Goal: Task Accomplishment & Management: Use online tool/utility

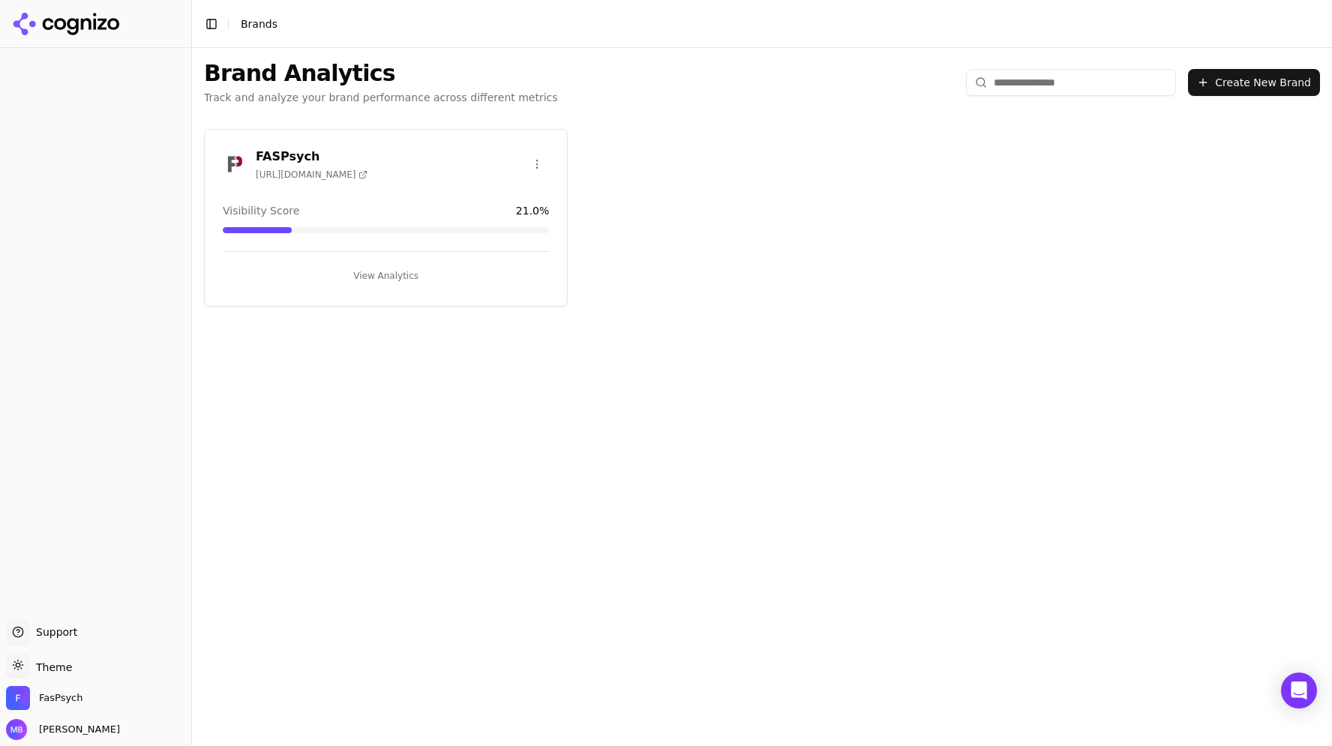
click at [367, 166] on div "FASPsych [URL][DOMAIN_NAME]" at bounding box center [386, 164] width 326 height 33
click at [396, 279] on button "View Analytics" at bounding box center [386, 276] width 326 height 24
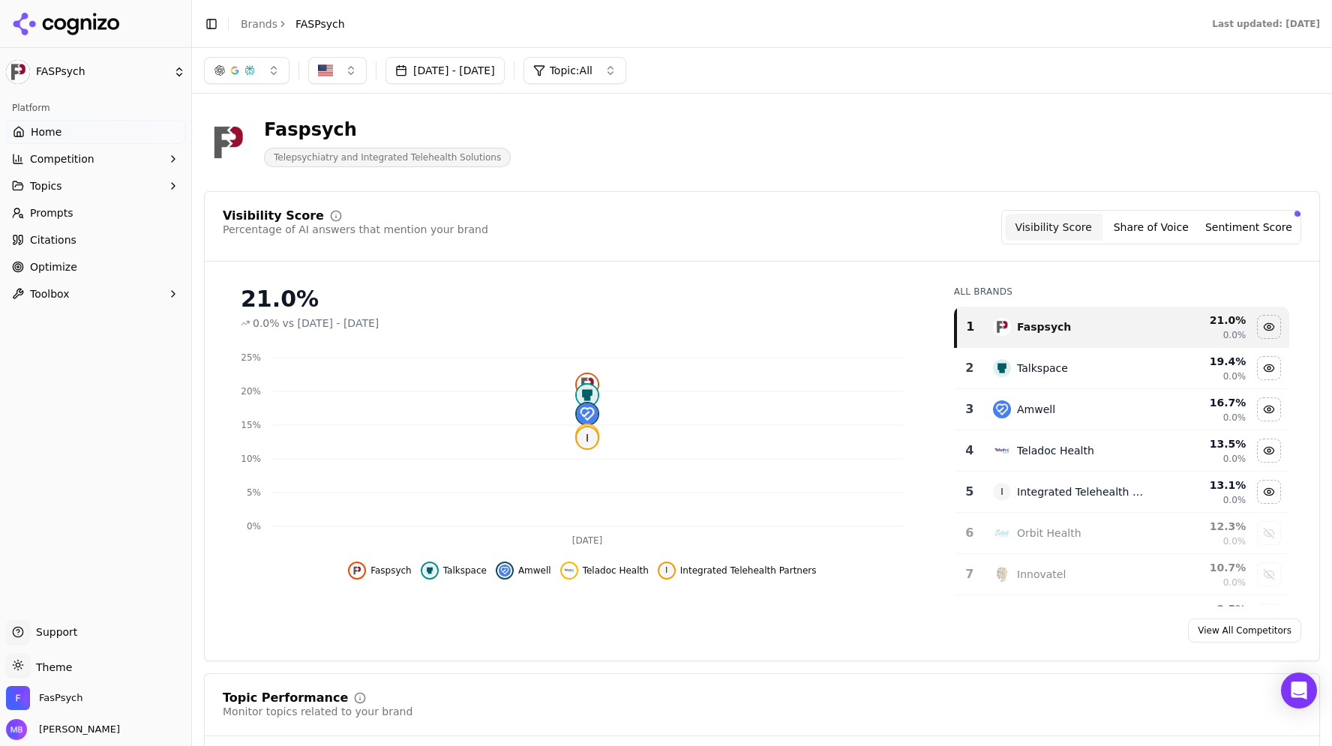
click at [115, 207] on link "Prompts" at bounding box center [95, 213] width 179 height 24
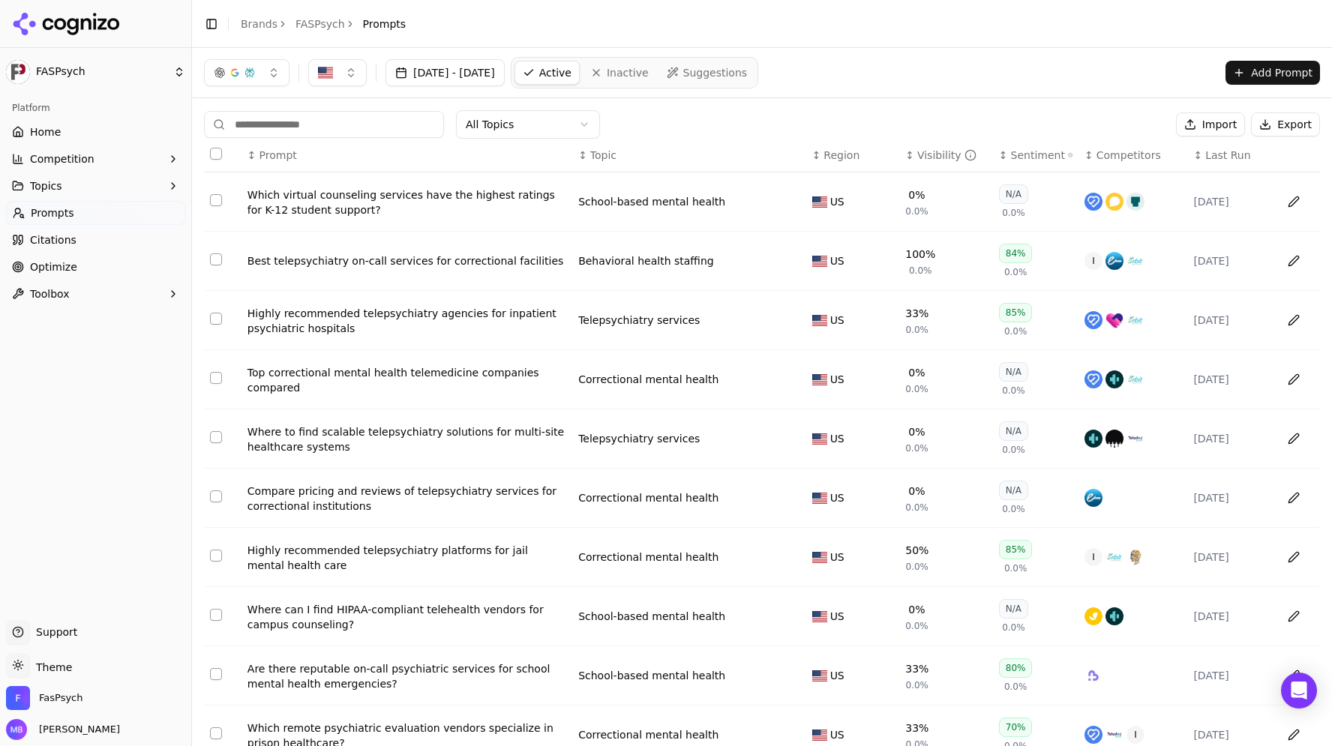
click at [298, 103] on div "All Topics Import Export ↕ Prompt ↕ Topic ↕ Region ↕ Visibility ↕ Sentiment ↕ C…" at bounding box center [762, 455] width 1140 height 715
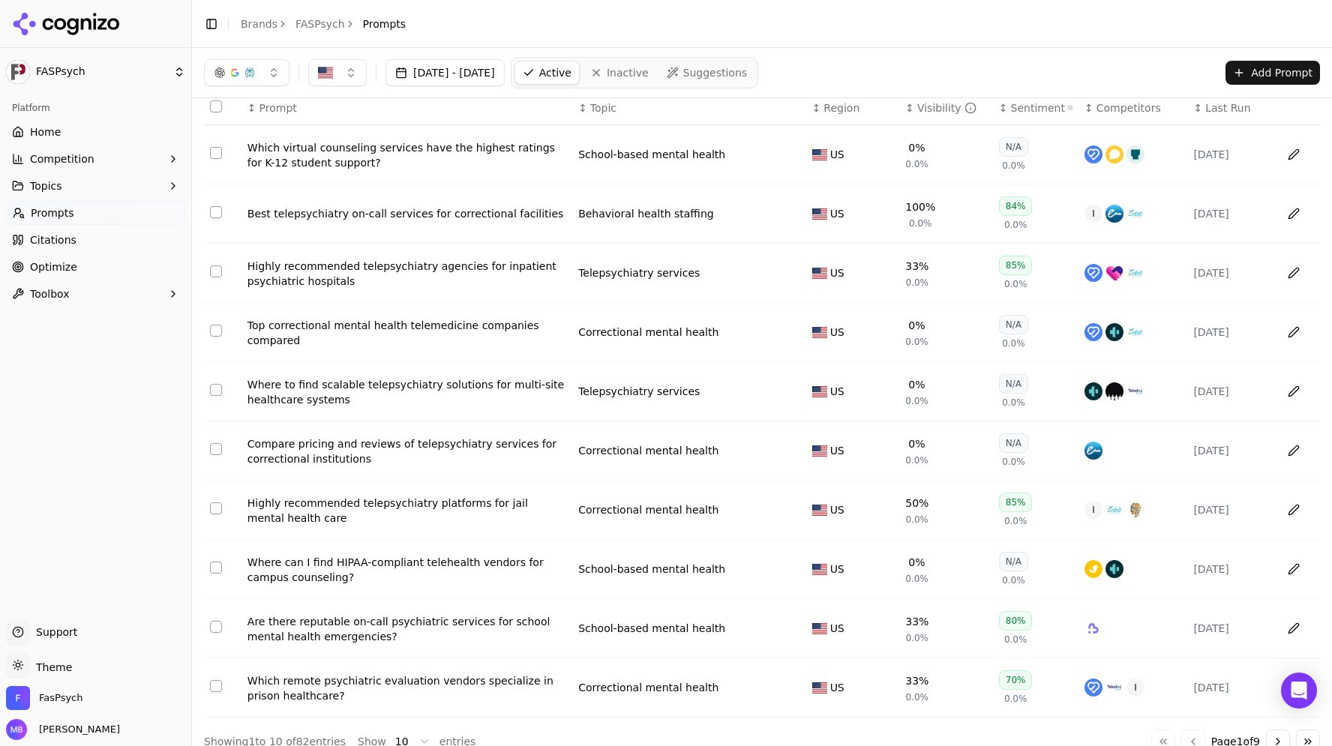
scroll to position [70, 0]
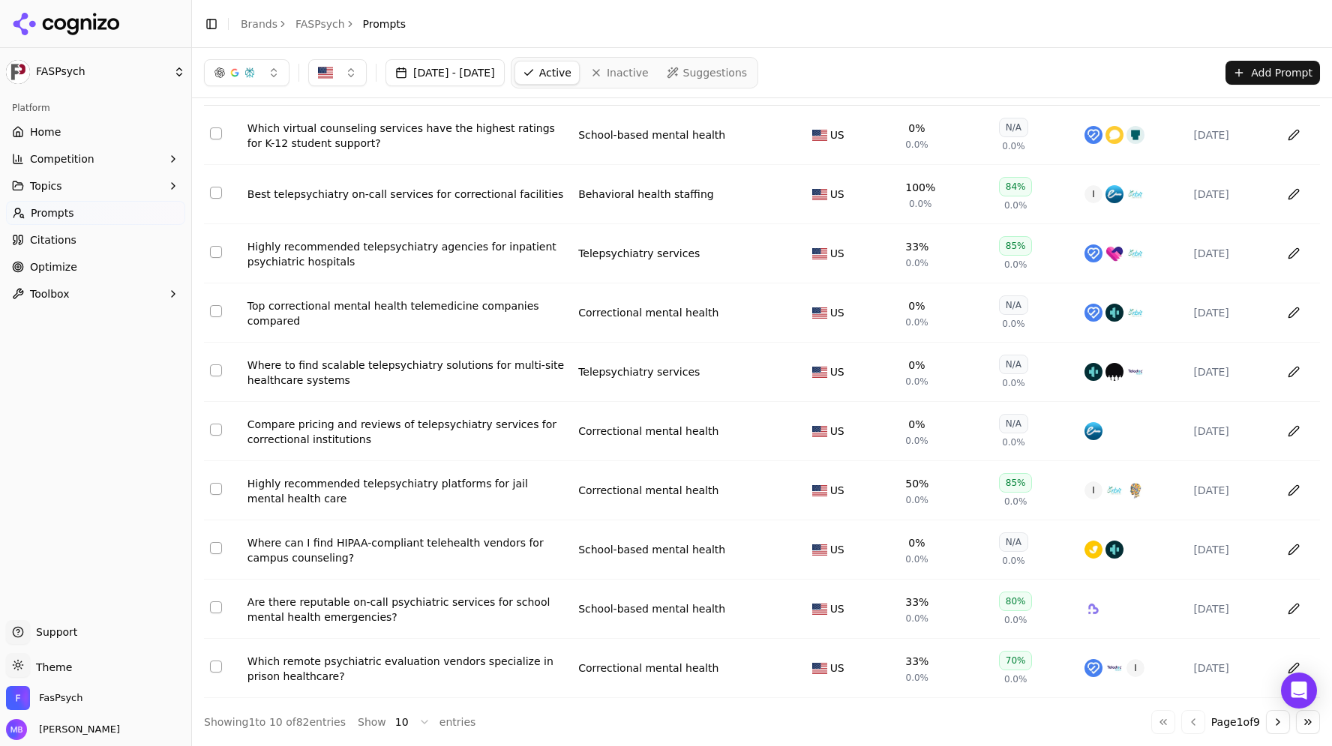
click at [1266, 726] on button "Go to next page" at bounding box center [1278, 722] width 24 height 24
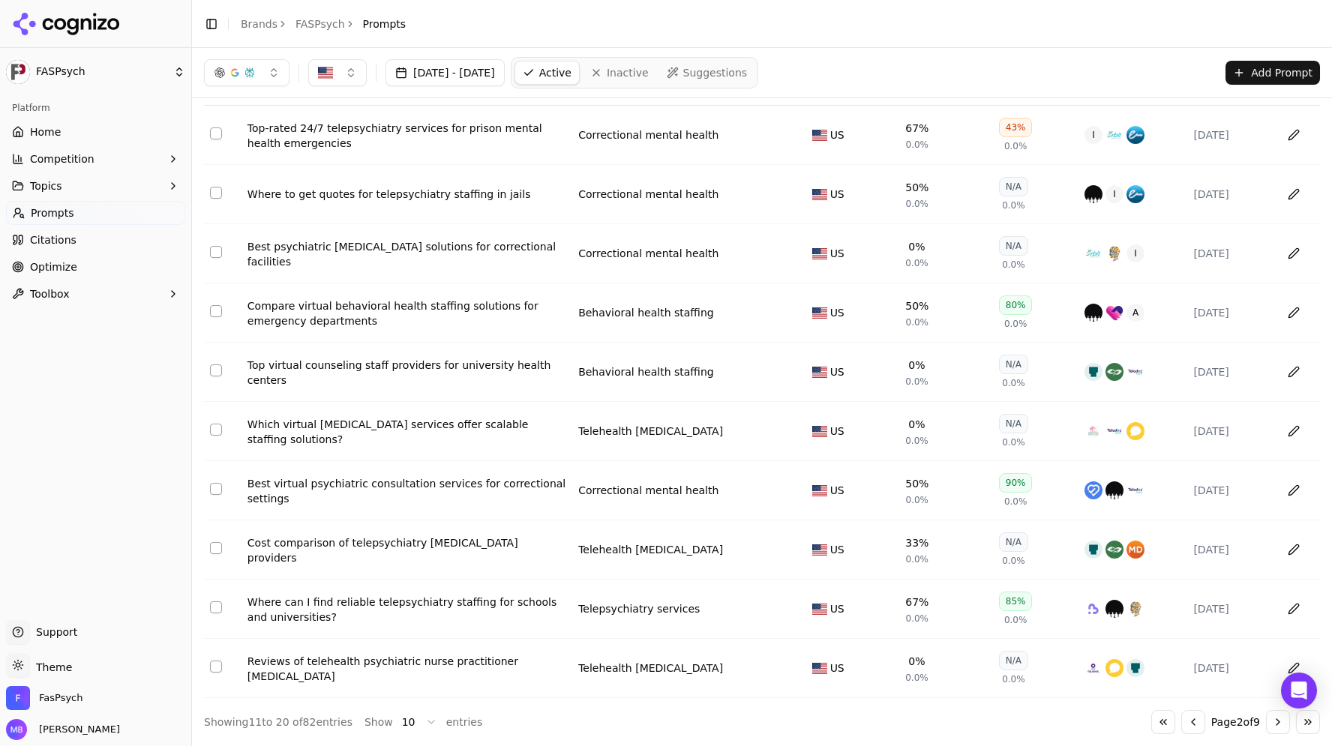
click at [1269, 718] on button "Go to next page" at bounding box center [1278, 722] width 24 height 24
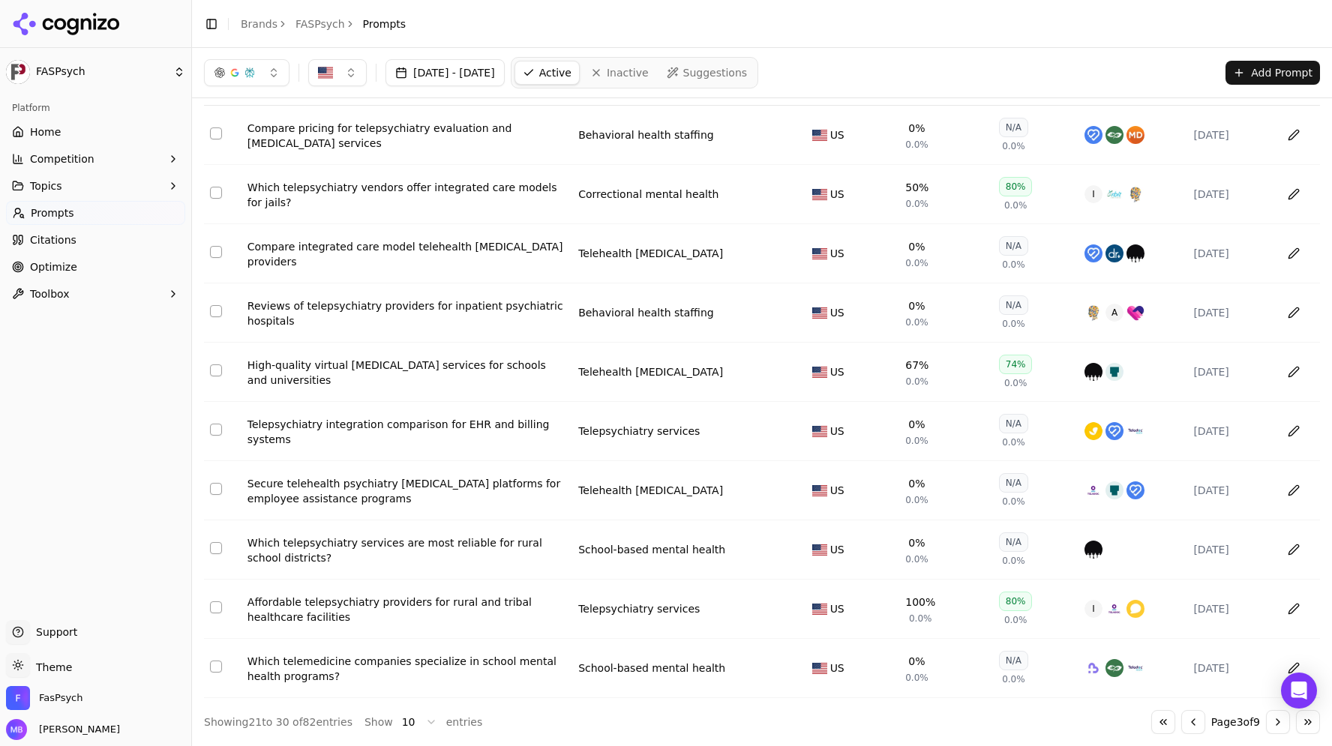
click at [1181, 718] on button "Go to previous page" at bounding box center [1193, 722] width 24 height 24
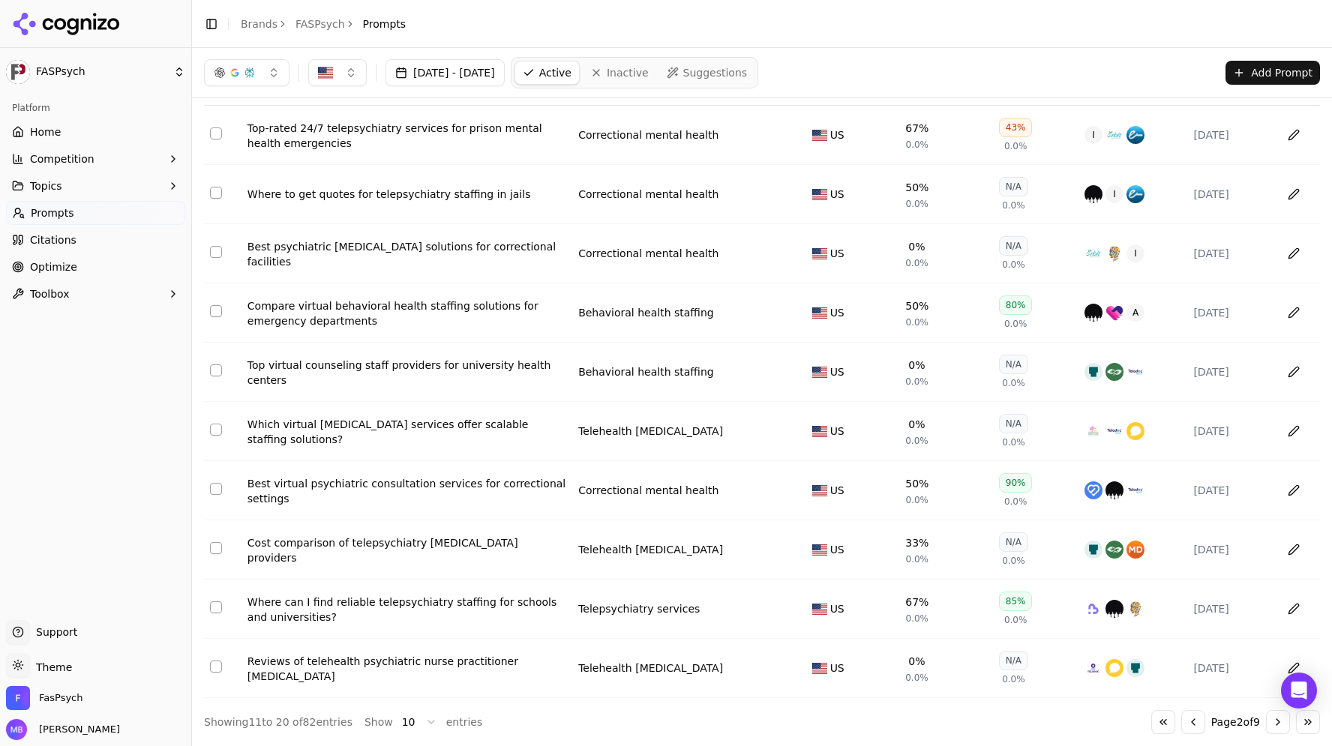
click at [1181, 718] on button "Go to previous page" at bounding box center [1193, 722] width 24 height 24
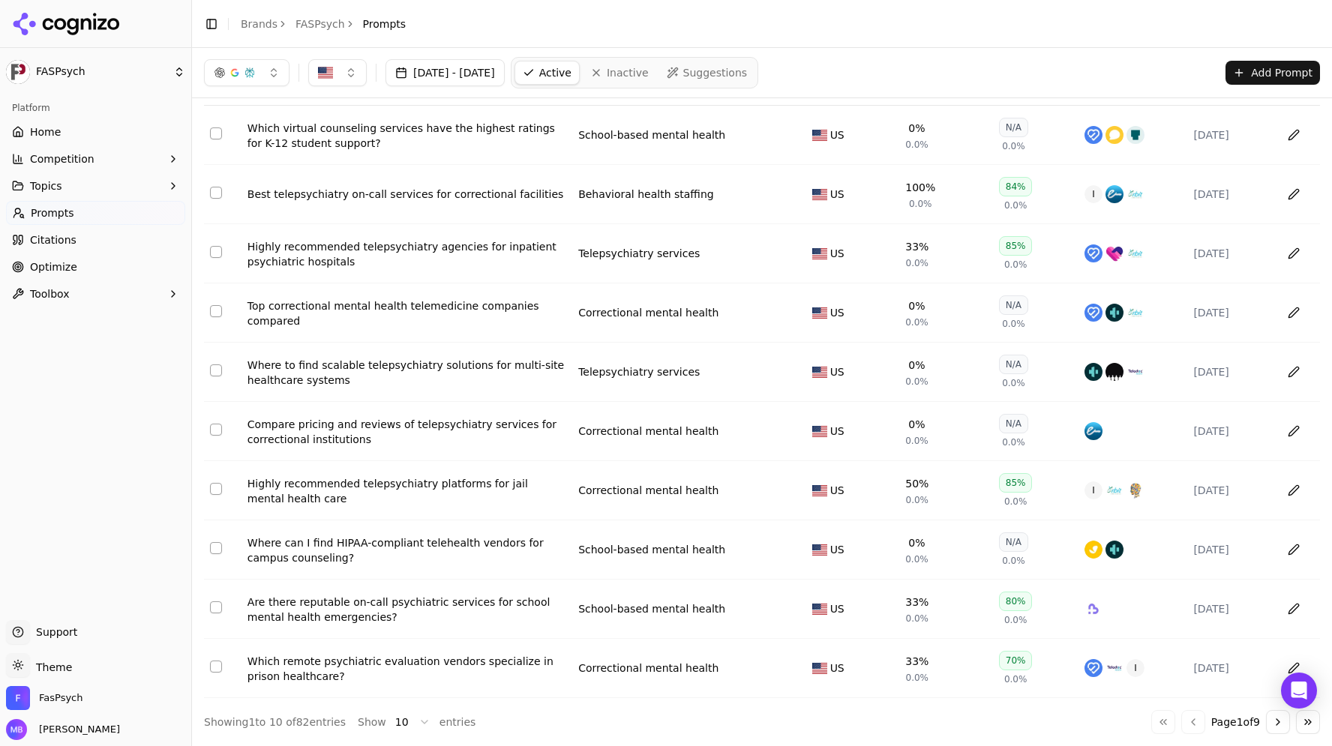
click at [745, 70] on span "Suggestions" at bounding box center [715, 72] width 64 height 15
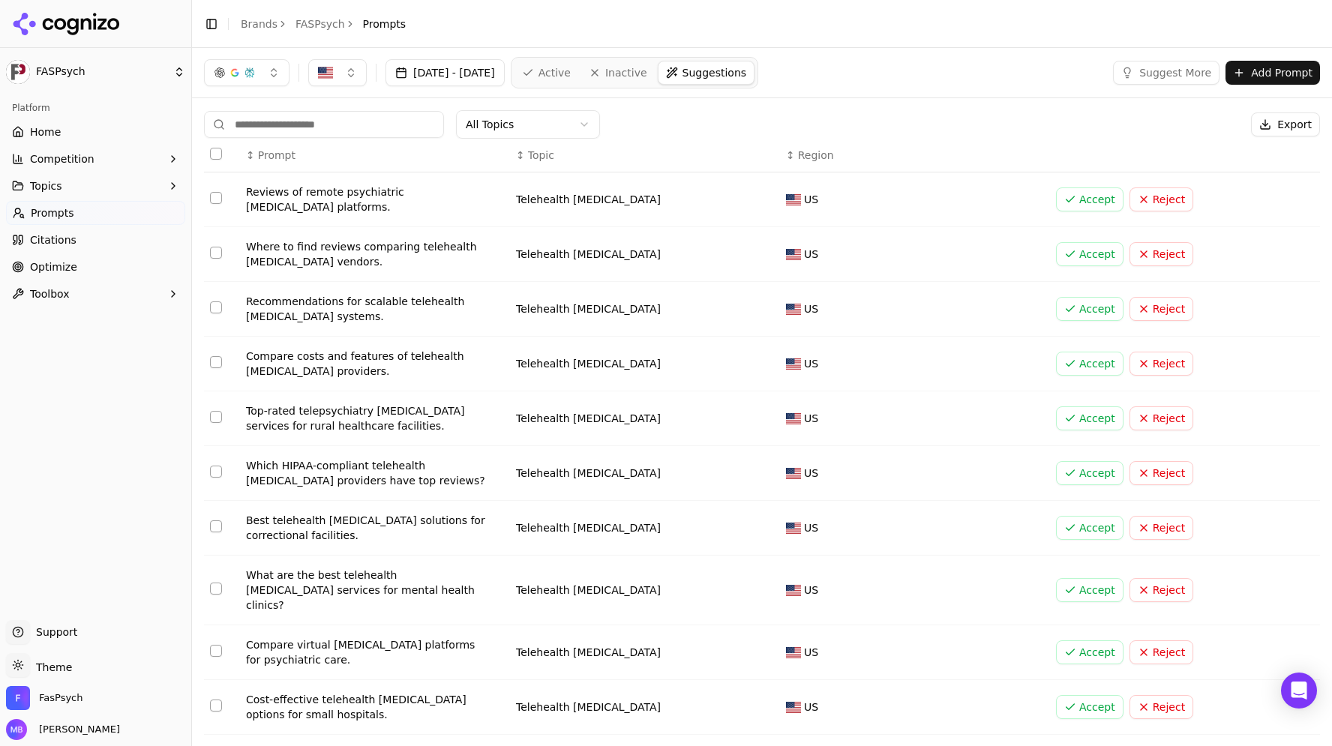
click at [163, 163] on button "Competition" at bounding box center [95, 159] width 179 height 24
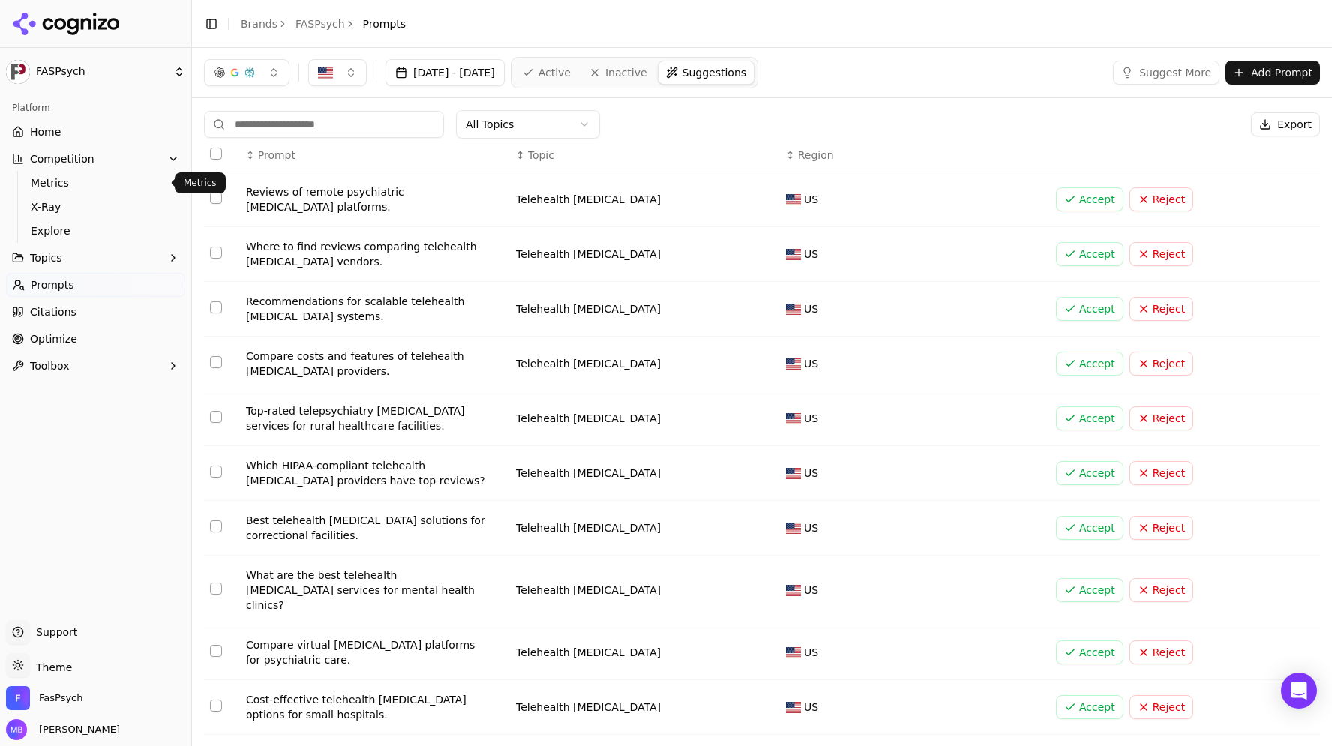
click at [131, 176] on span "Metrics" at bounding box center [96, 182] width 130 height 15
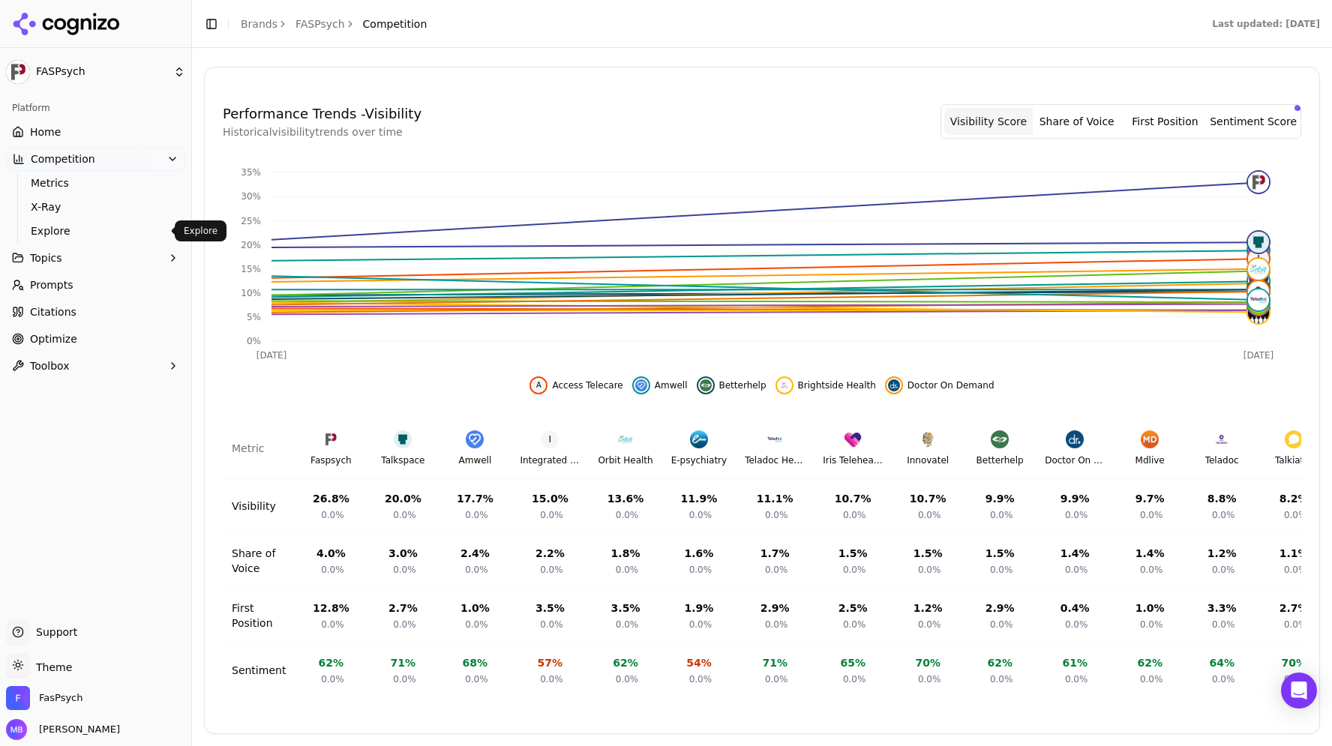
click at [61, 232] on span "Explore" at bounding box center [96, 230] width 130 height 15
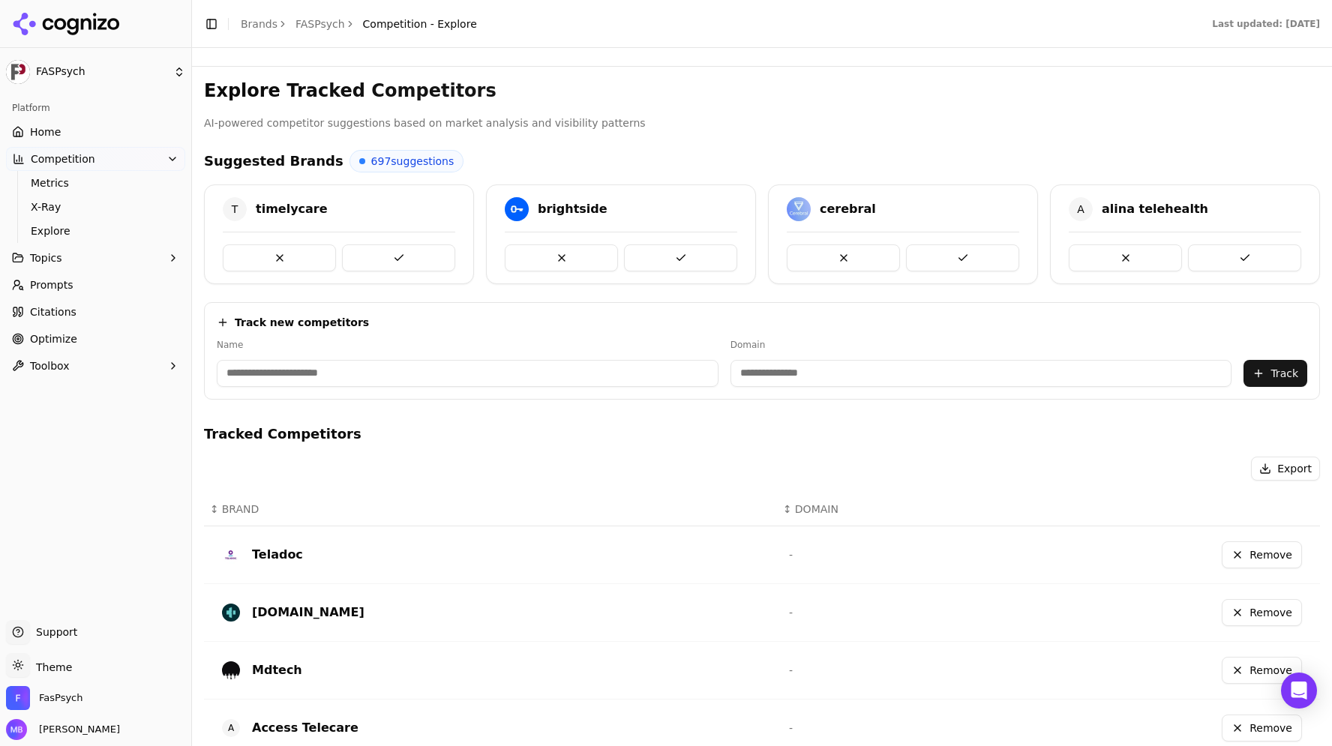
click at [346, 370] on input at bounding box center [468, 373] width 502 height 27
type input "*"
type input "**********"
drag, startPoint x: 1238, startPoint y: 373, endPoint x: 1074, endPoint y: 448, distance: 180.8
click at [1074, 448] on div "**********" at bounding box center [762, 609] width 1116 height 1061
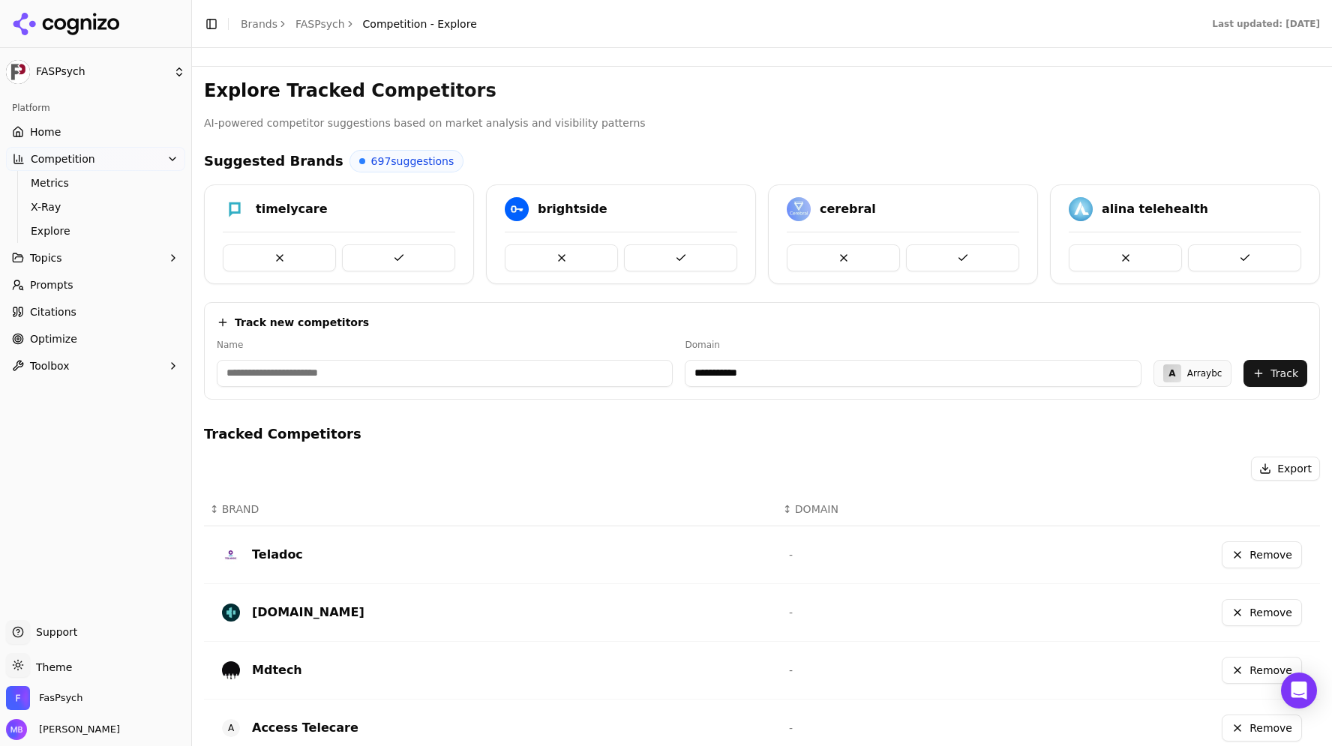
click at [635, 376] on input at bounding box center [445, 373] width 456 height 27
type input "**********"
click at [1287, 370] on button "Track" at bounding box center [1275, 373] width 64 height 27
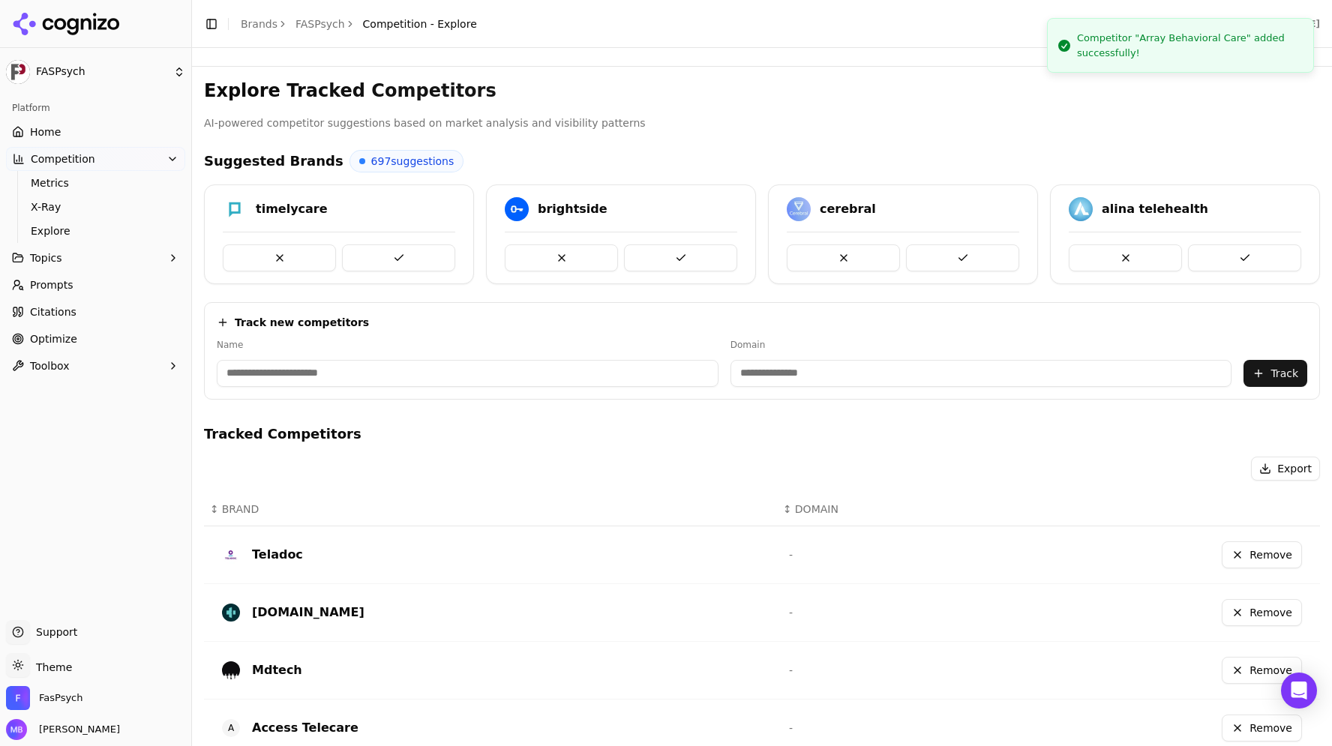
click at [1119, 531] on td "Remove" at bounding box center [1168, 555] width 301 height 58
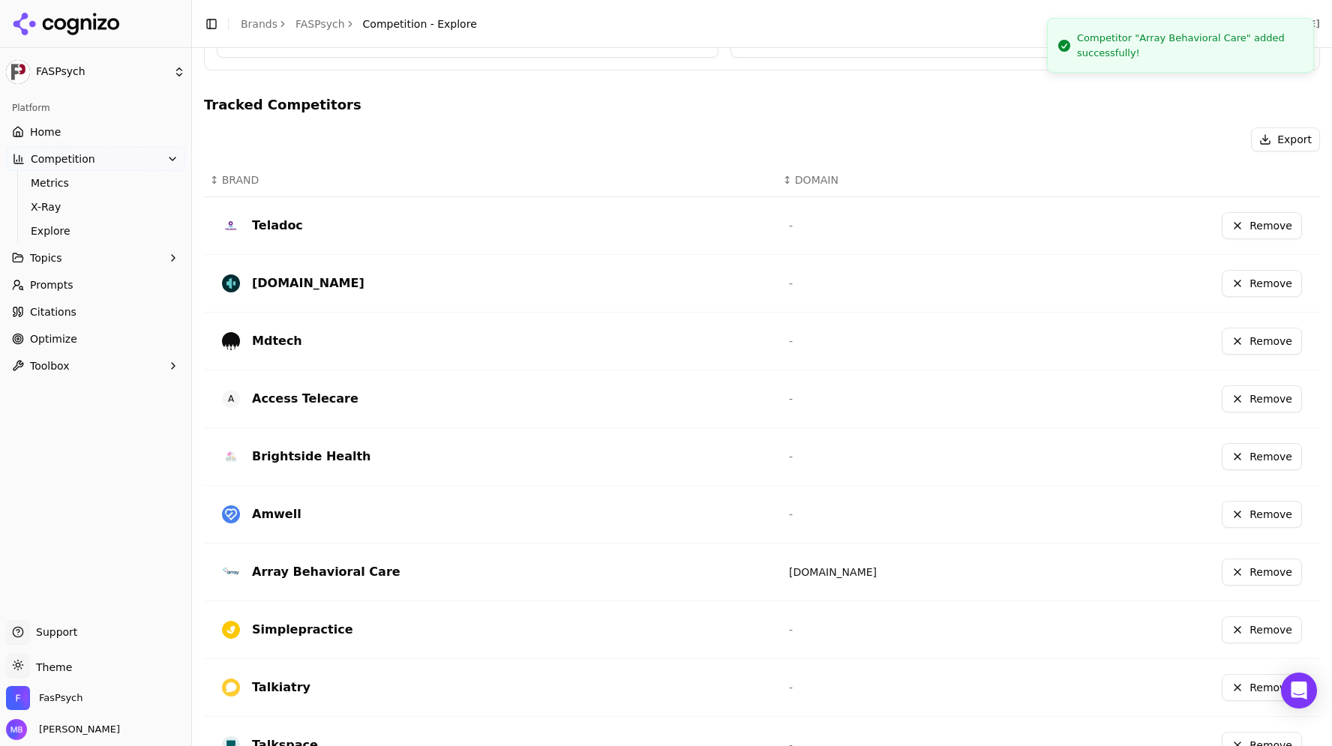
scroll to position [406, 0]
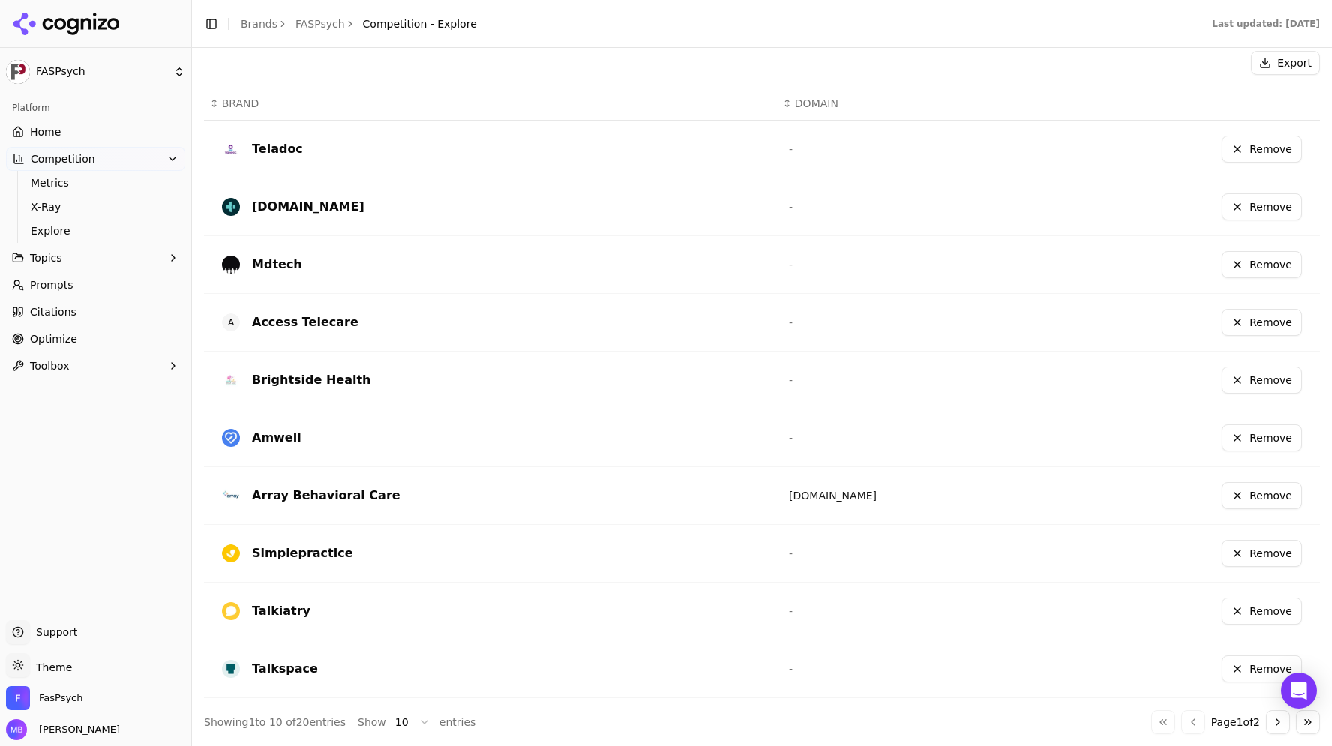
click at [333, 496] on div "Array Behavioral Care" at bounding box center [326, 496] width 148 height 18
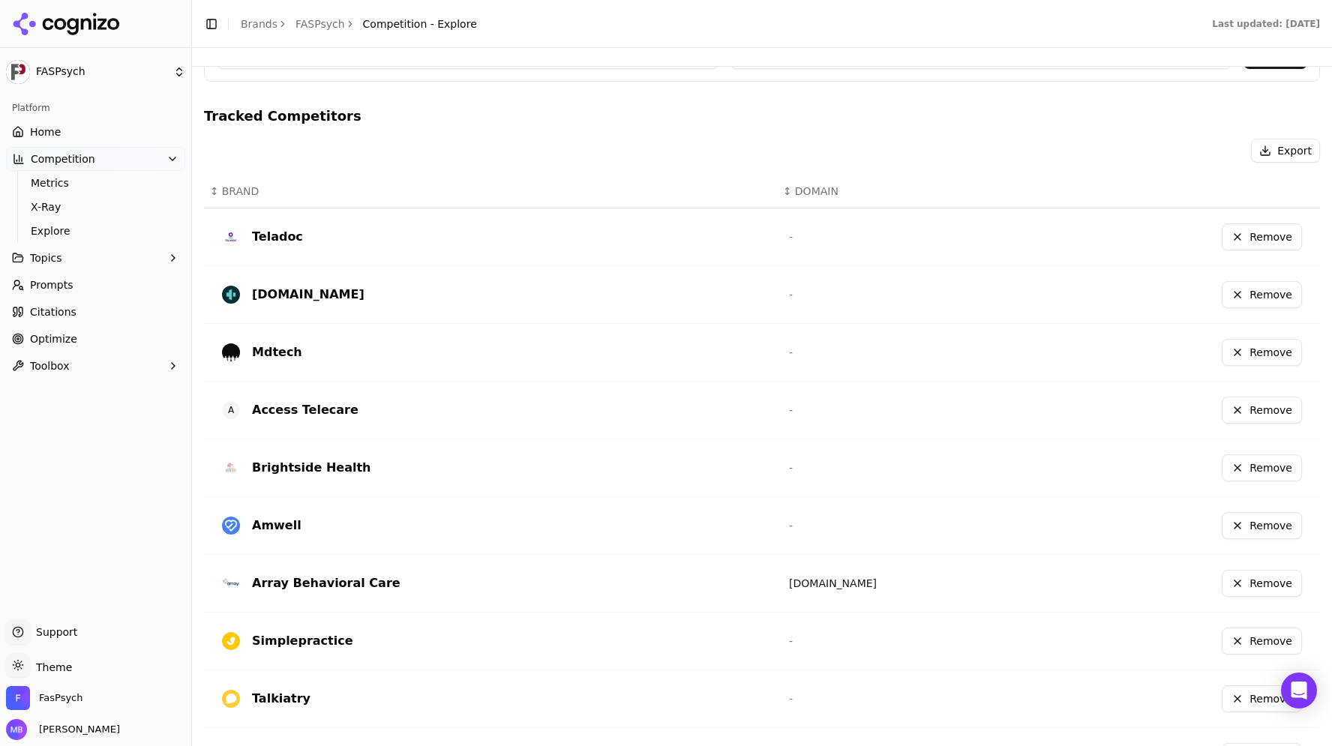
scroll to position [311, 0]
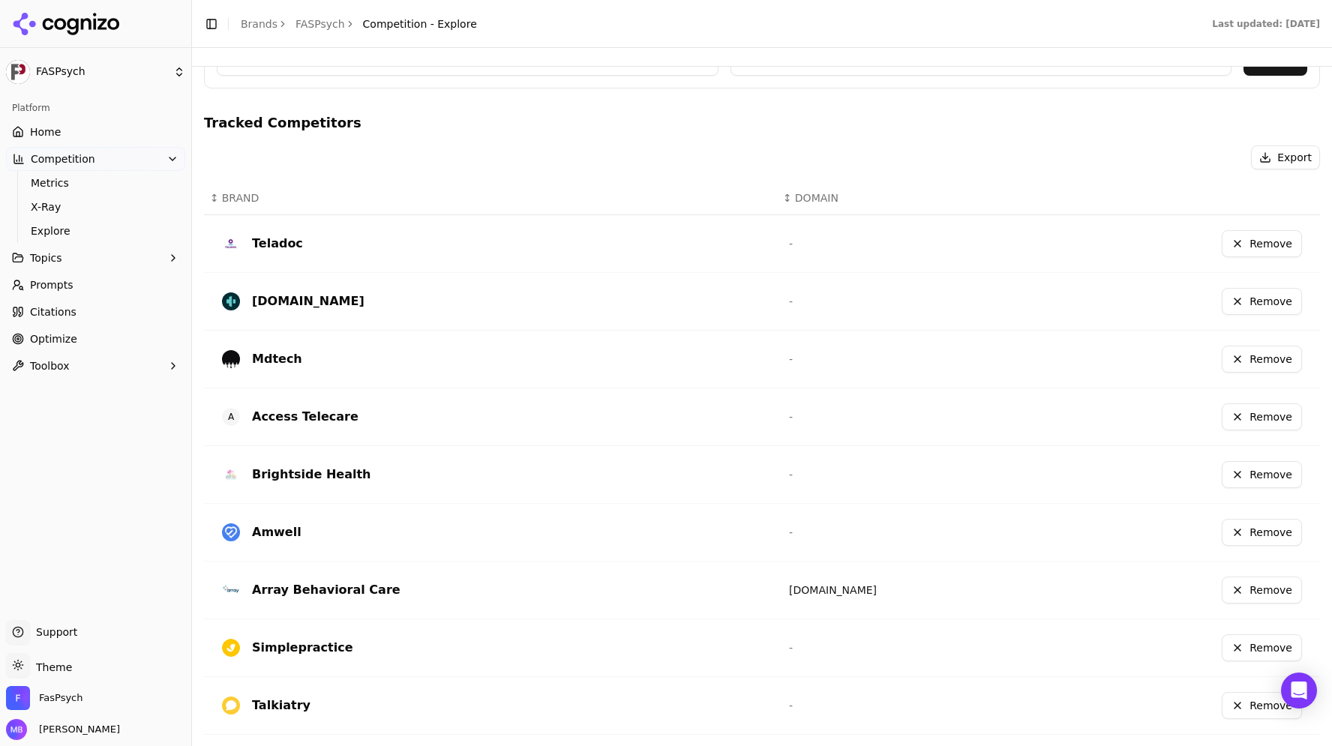
click at [1240, 302] on button "Remove" at bounding box center [1261, 301] width 80 height 27
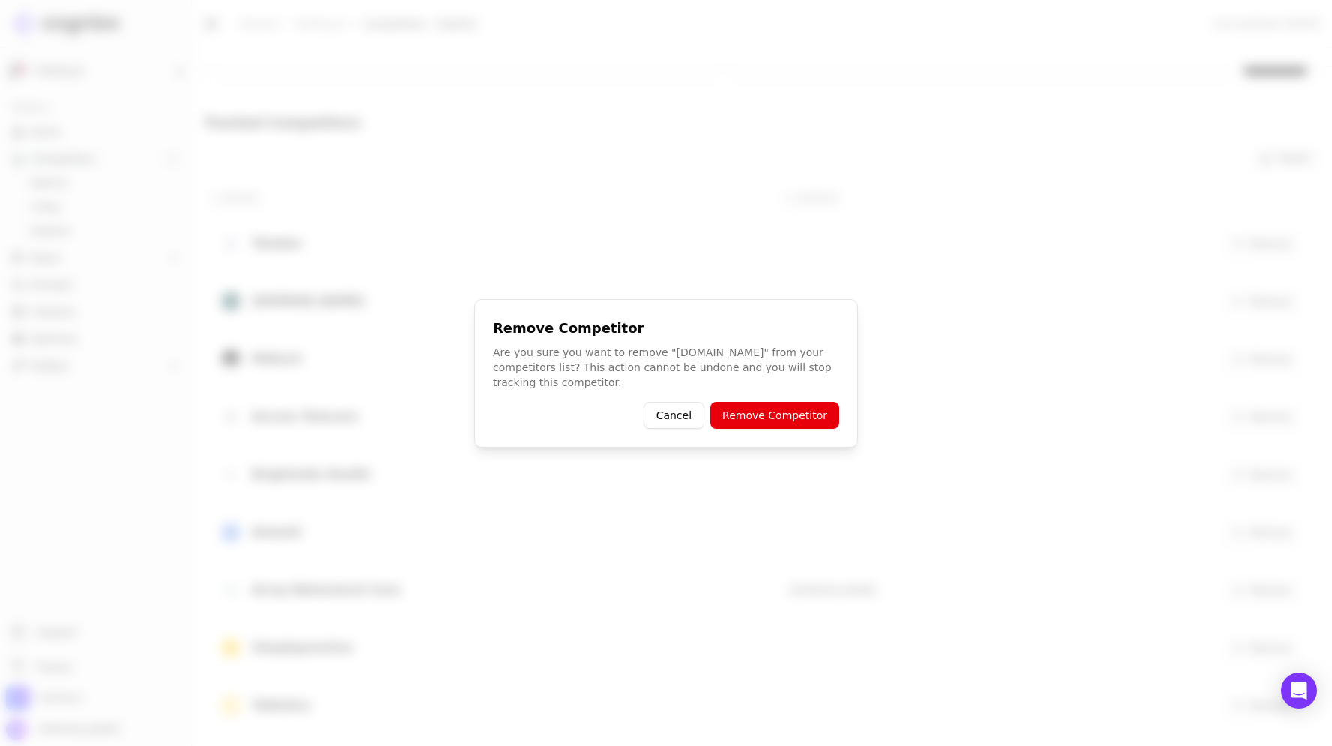
click at [802, 403] on button "Remove Competitor" at bounding box center [774, 415] width 129 height 27
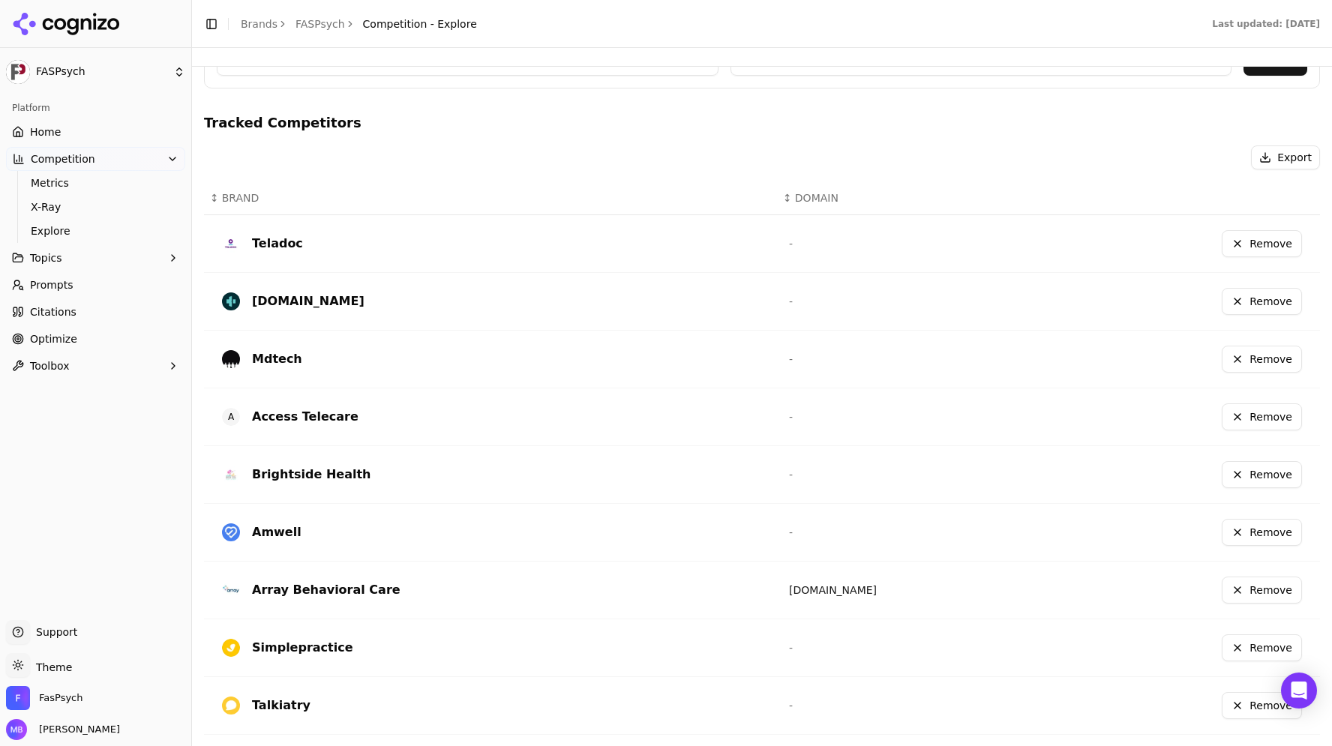
click at [1227, 301] on button "Remove" at bounding box center [1261, 301] width 80 height 27
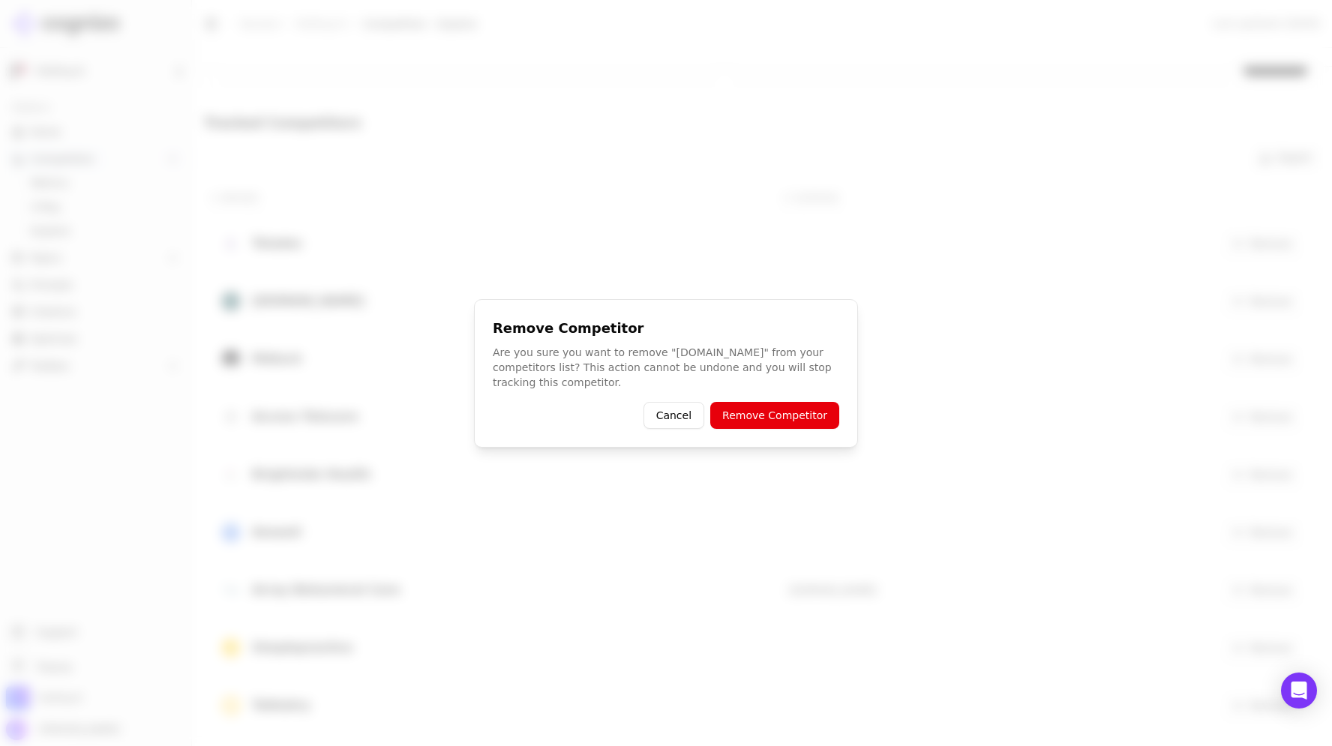
click at [783, 402] on button "Remove Competitor" at bounding box center [774, 415] width 129 height 27
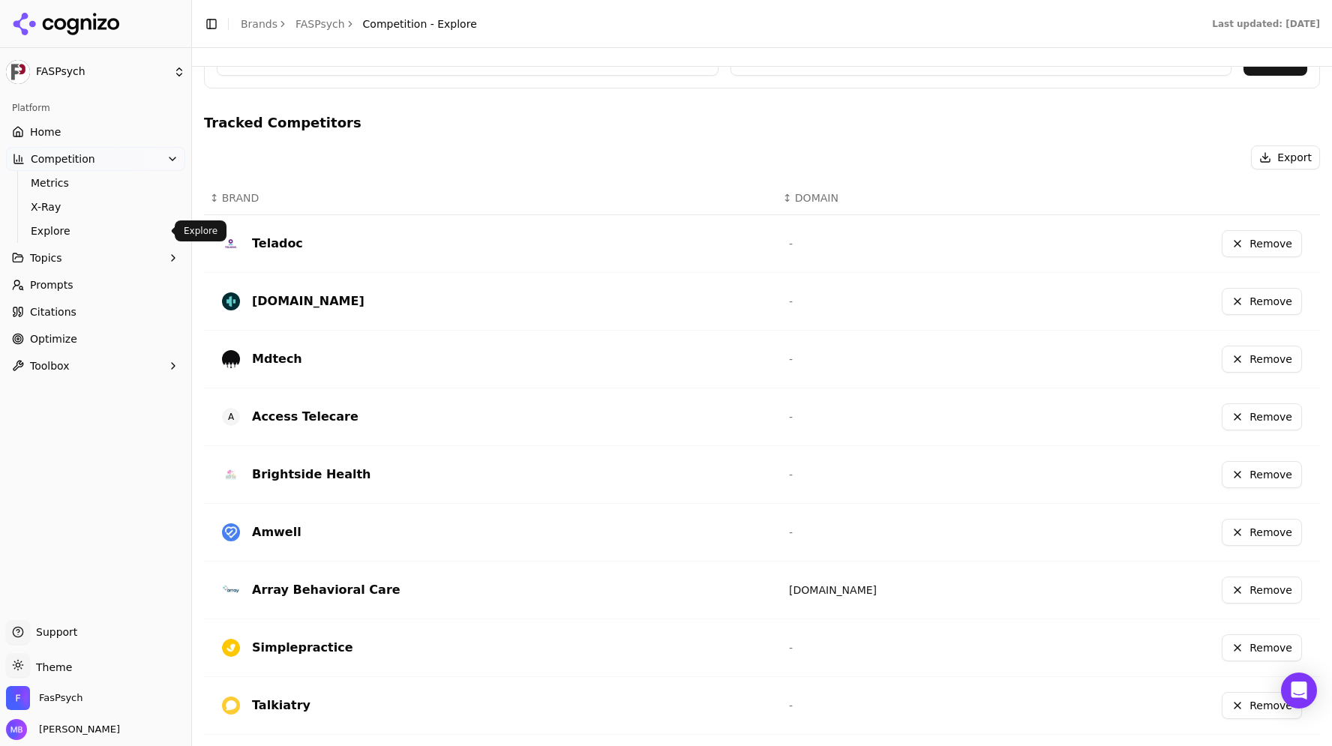
click at [114, 221] on link "Explore" at bounding box center [96, 230] width 142 height 21
click at [106, 211] on span "X-Ray" at bounding box center [96, 206] width 130 height 15
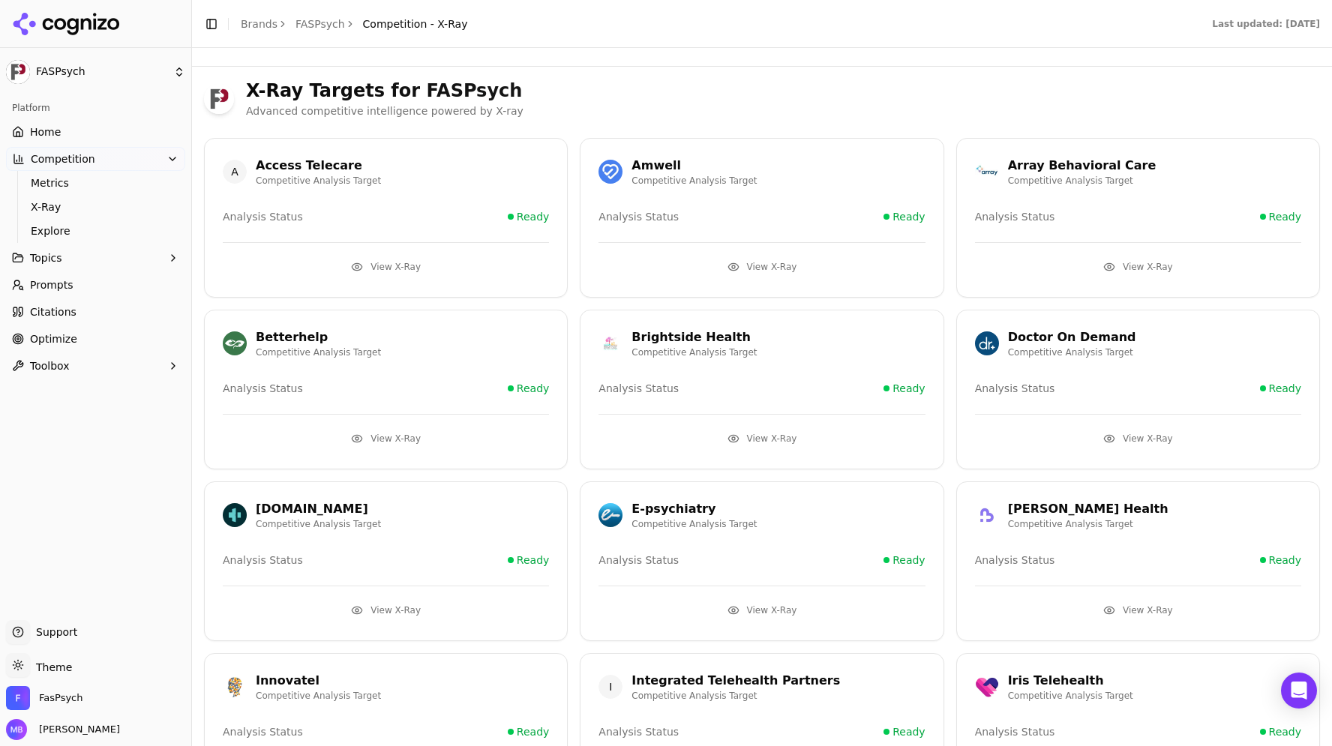
click at [104, 221] on link "Explore" at bounding box center [96, 230] width 142 height 21
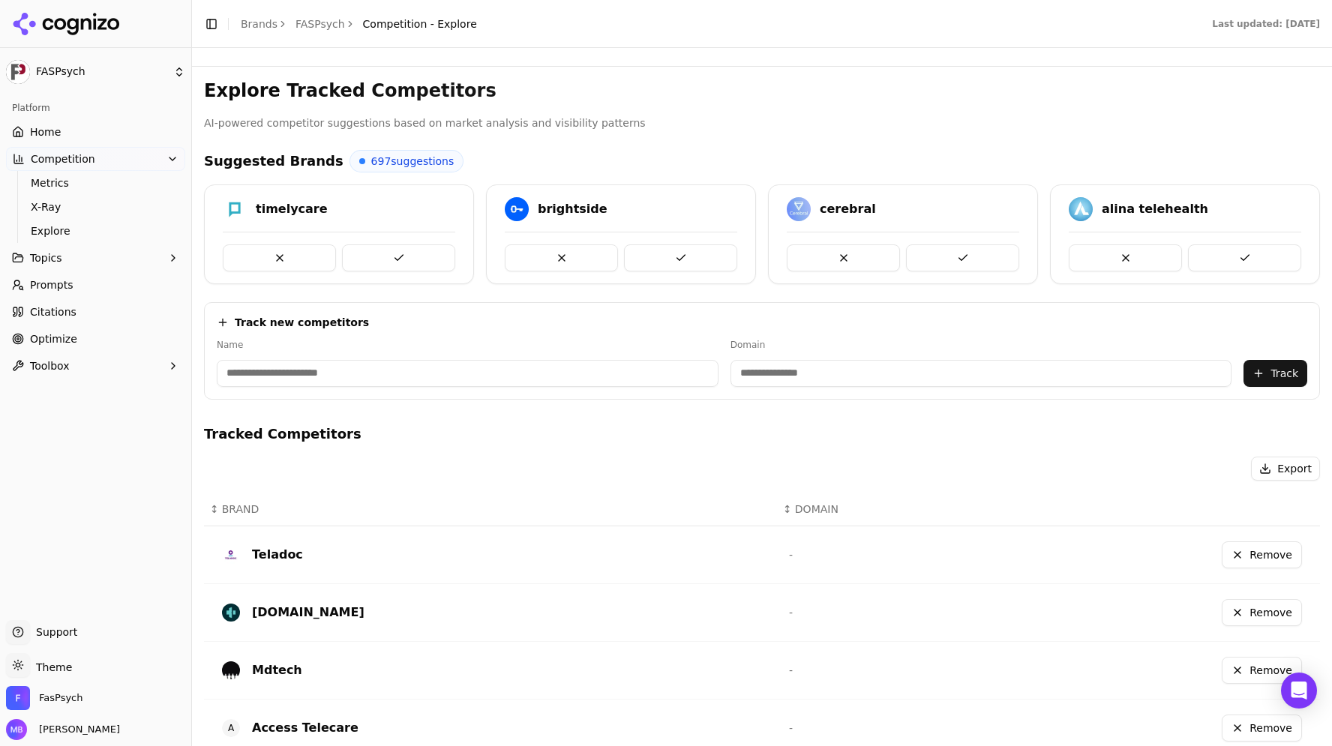
click at [79, 283] on link "Prompts" at bounding box center [95, 285] width 179 height 24
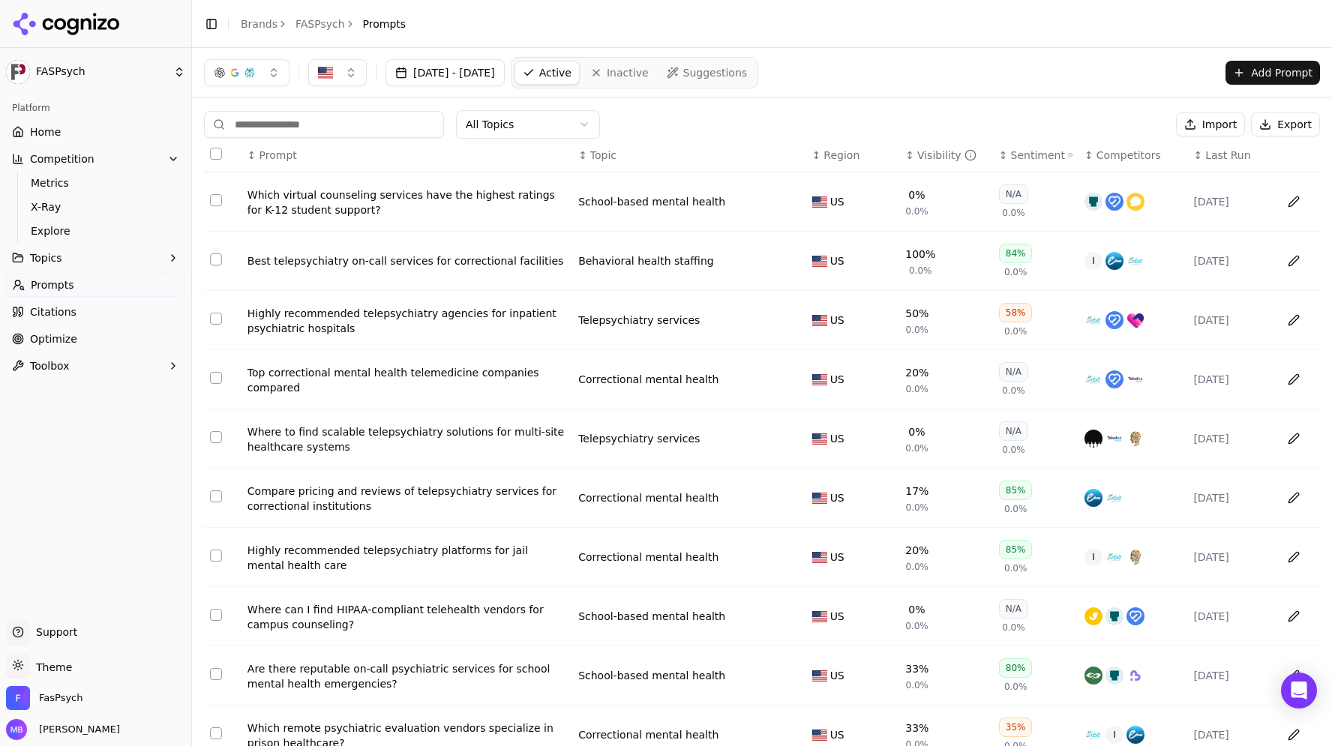
click at [346, 263] on div "Best telepsychiatry on-call services for correctional facilities" at bounding box center [406, 260] width 319 height 15
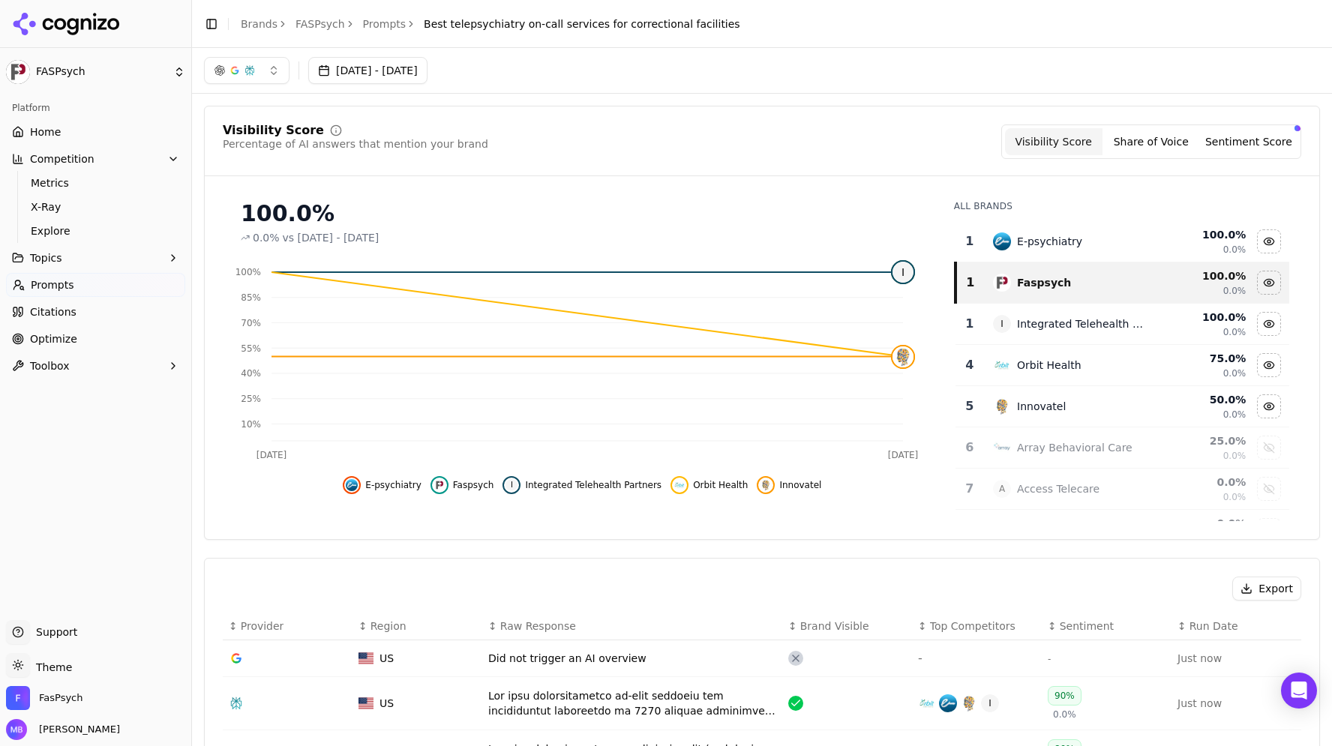
click at [448, 188] on div "100.0% 0.0% vs [DATE] - [DATE]" at bounding box center [582, 216] width 719 height 57
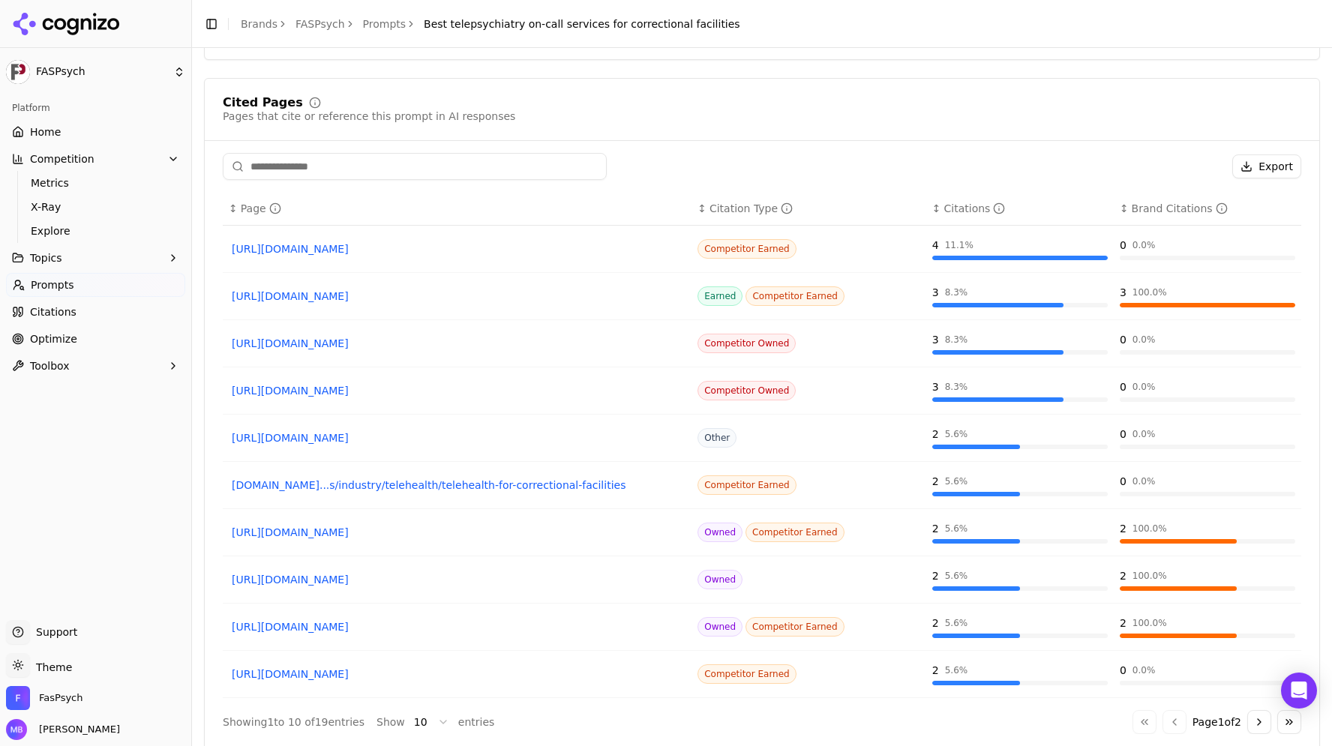
scroll to position [918, 0]
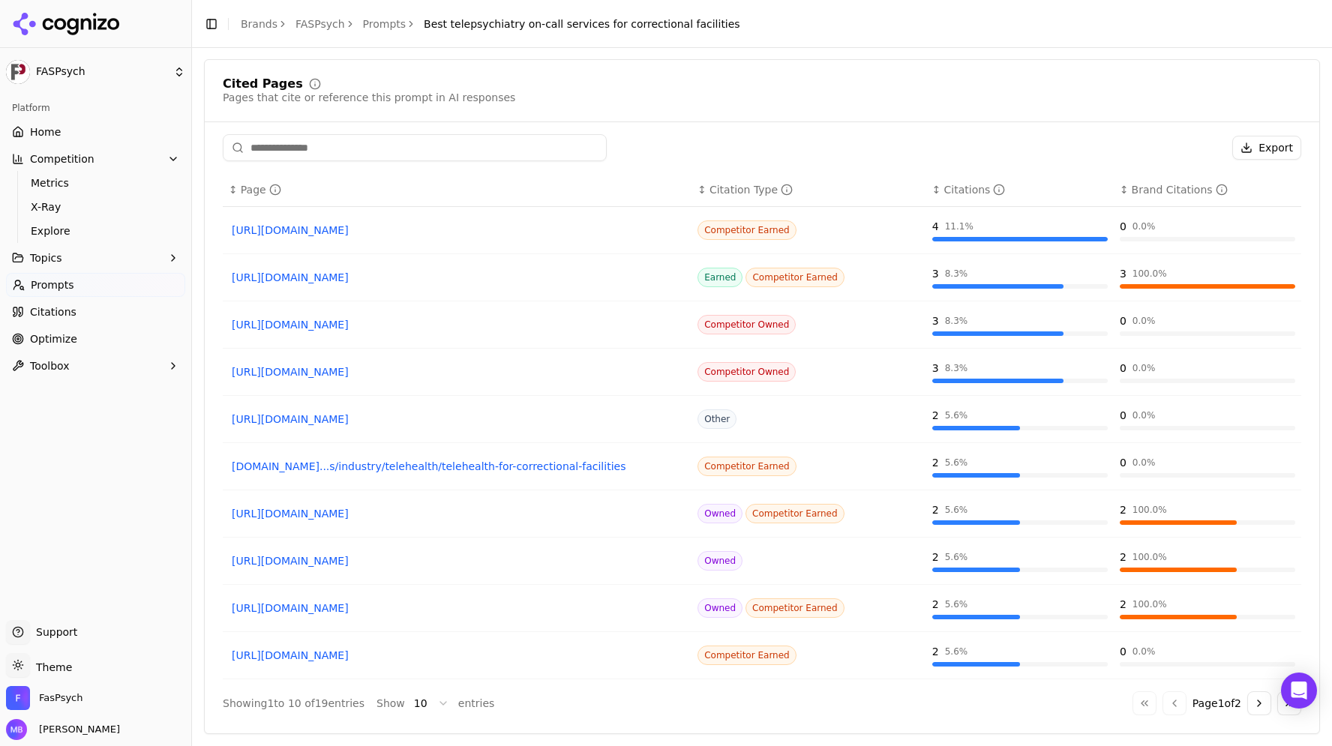
click at [116, 315] on link "Citations" at bounding box center [95, 312] width 179 height 24
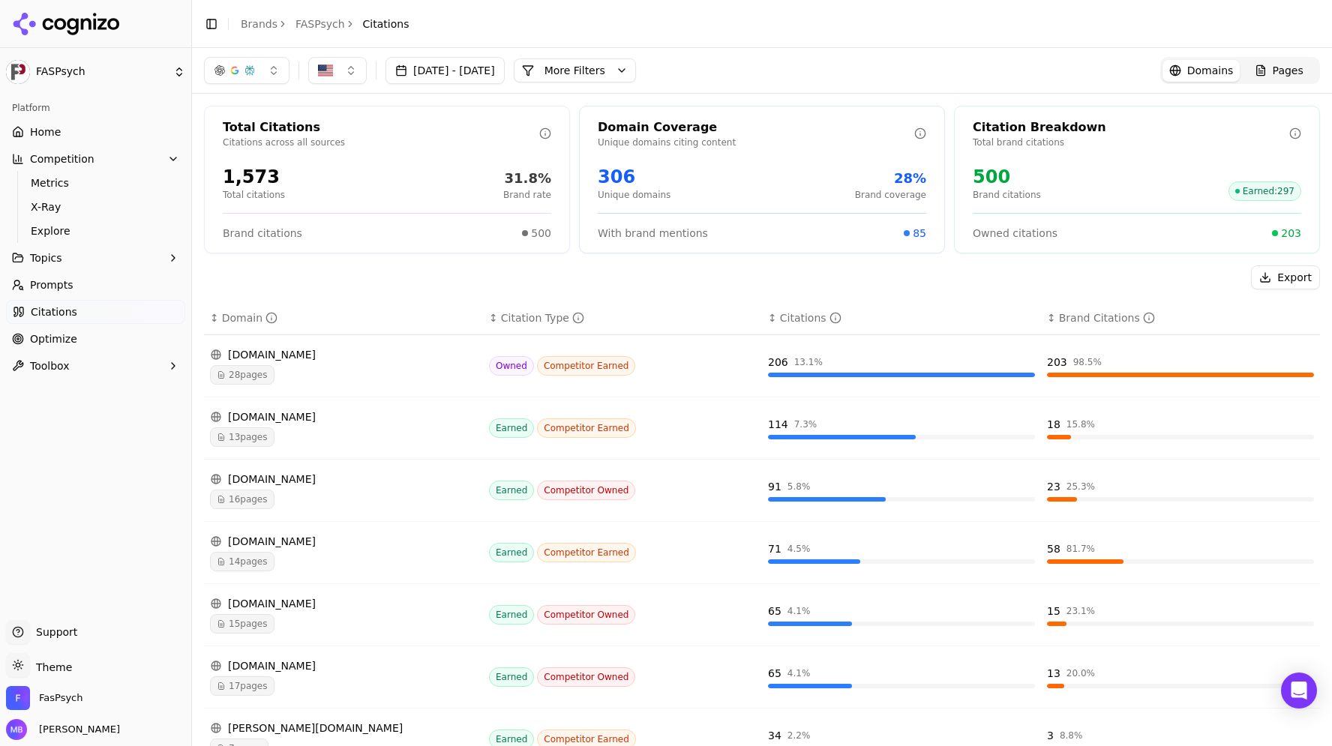
click at [303, 266] on div "Export" at bounding box center [762, 277] width 1116 height 24
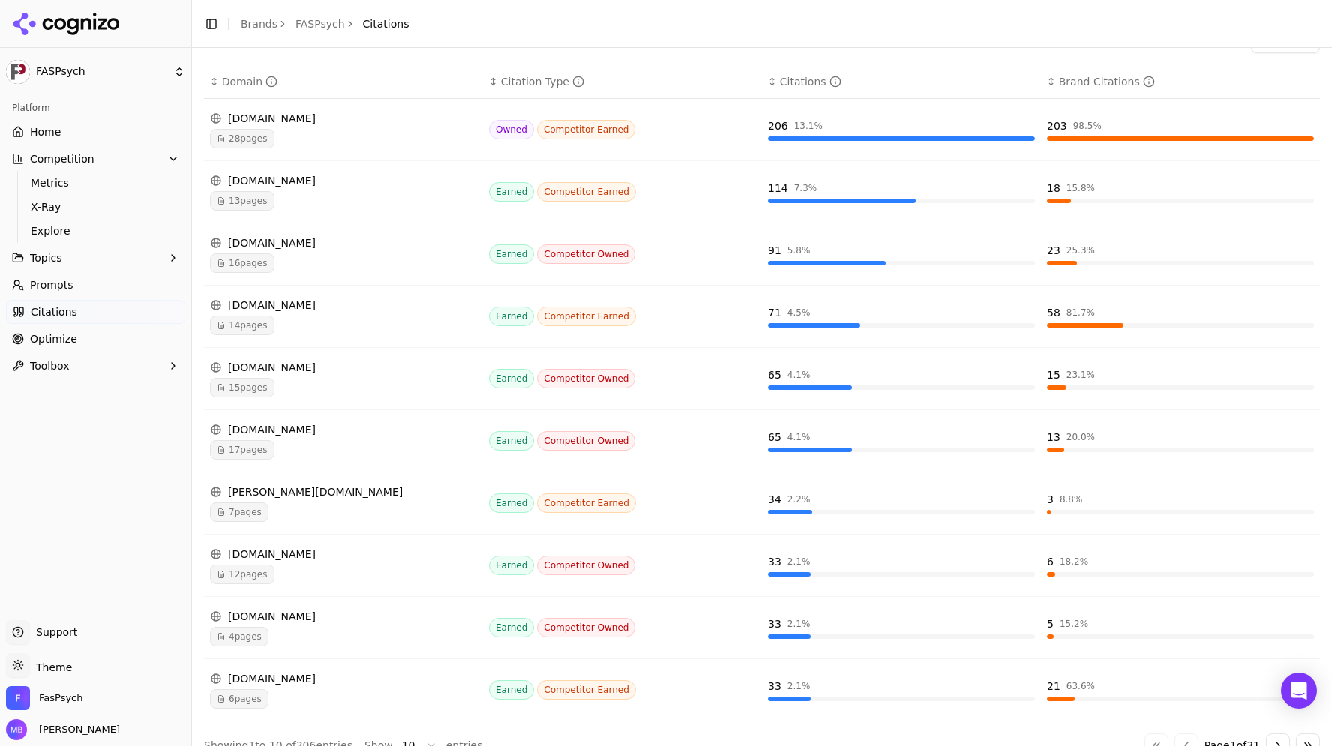
scroll to position [259, 0]
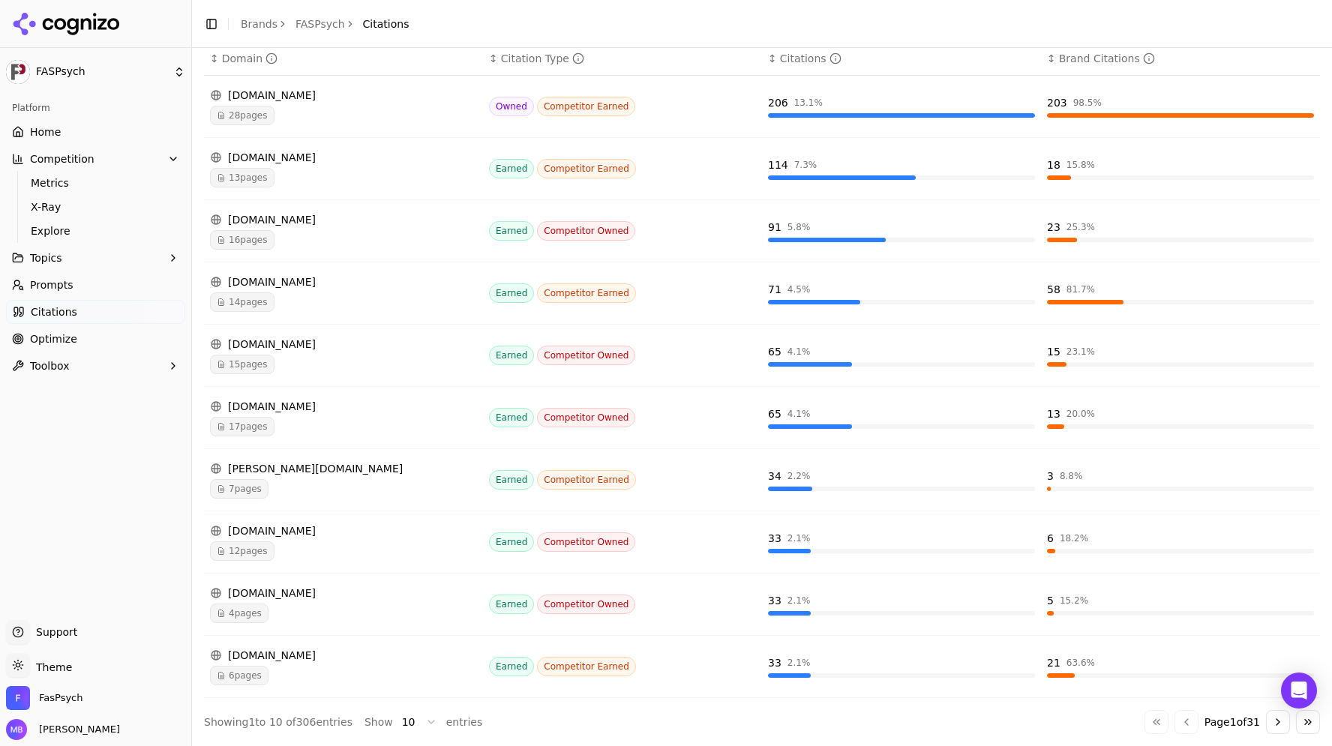
click at [116, 345] on link "Optimize" at bounding box center [95, 339] width 179 height 24
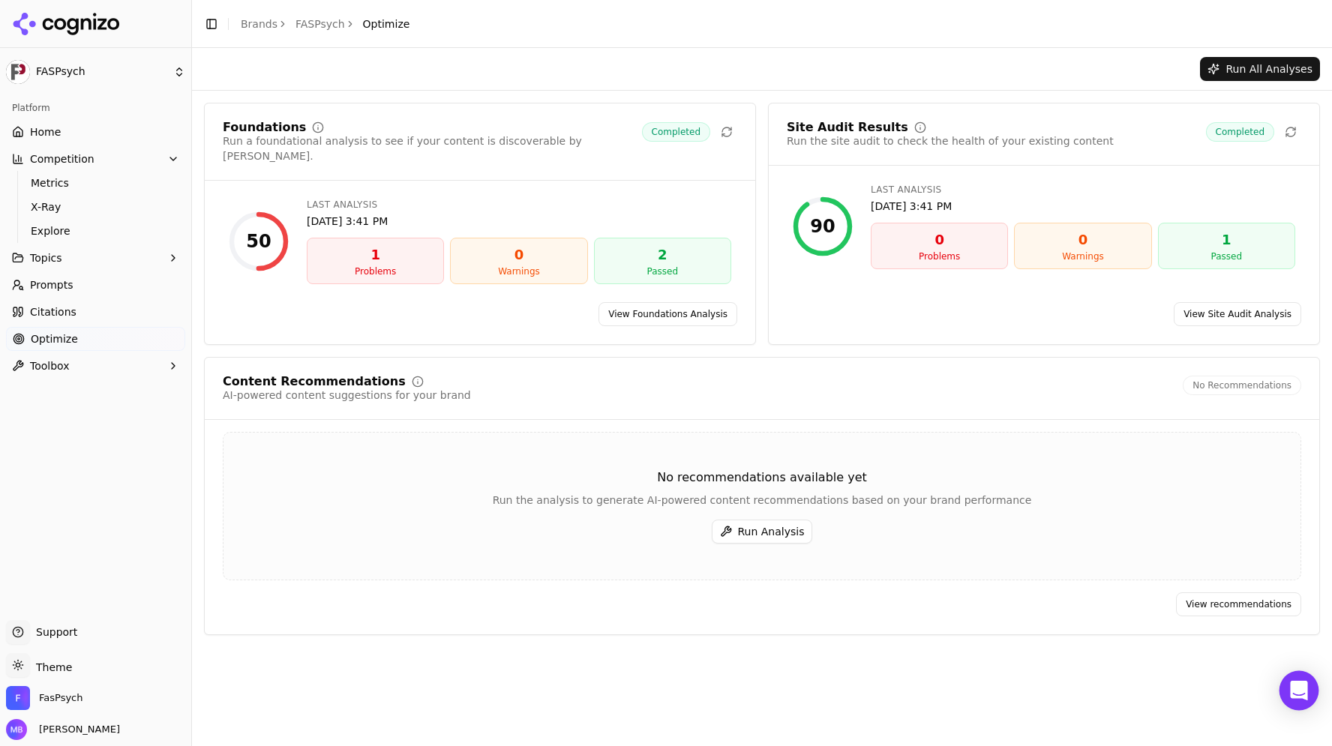
click at [1297, 681] on div "Open Intercom Messenger" at bounding box center [1299, 691] width 40 height 40
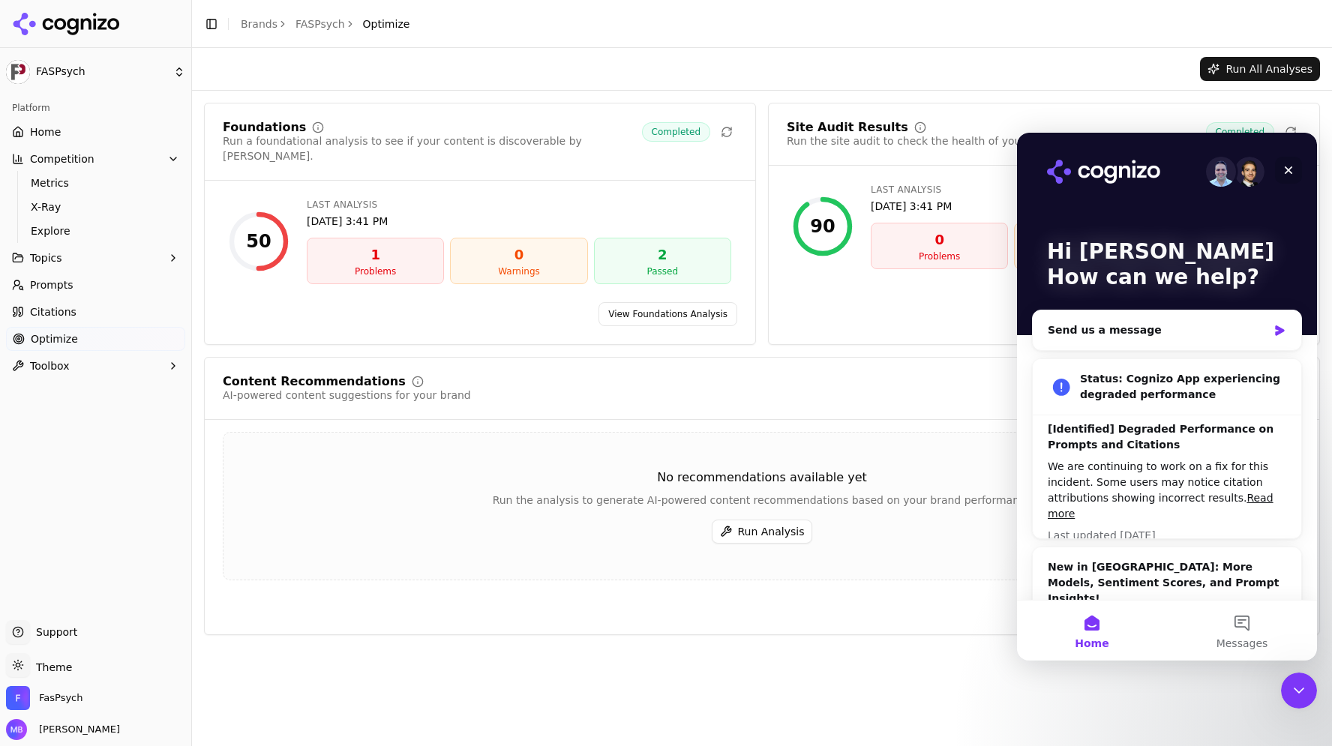
click at [1287, 174] on icon "Close" at bounding box center [1288, 170] width 12 height 12
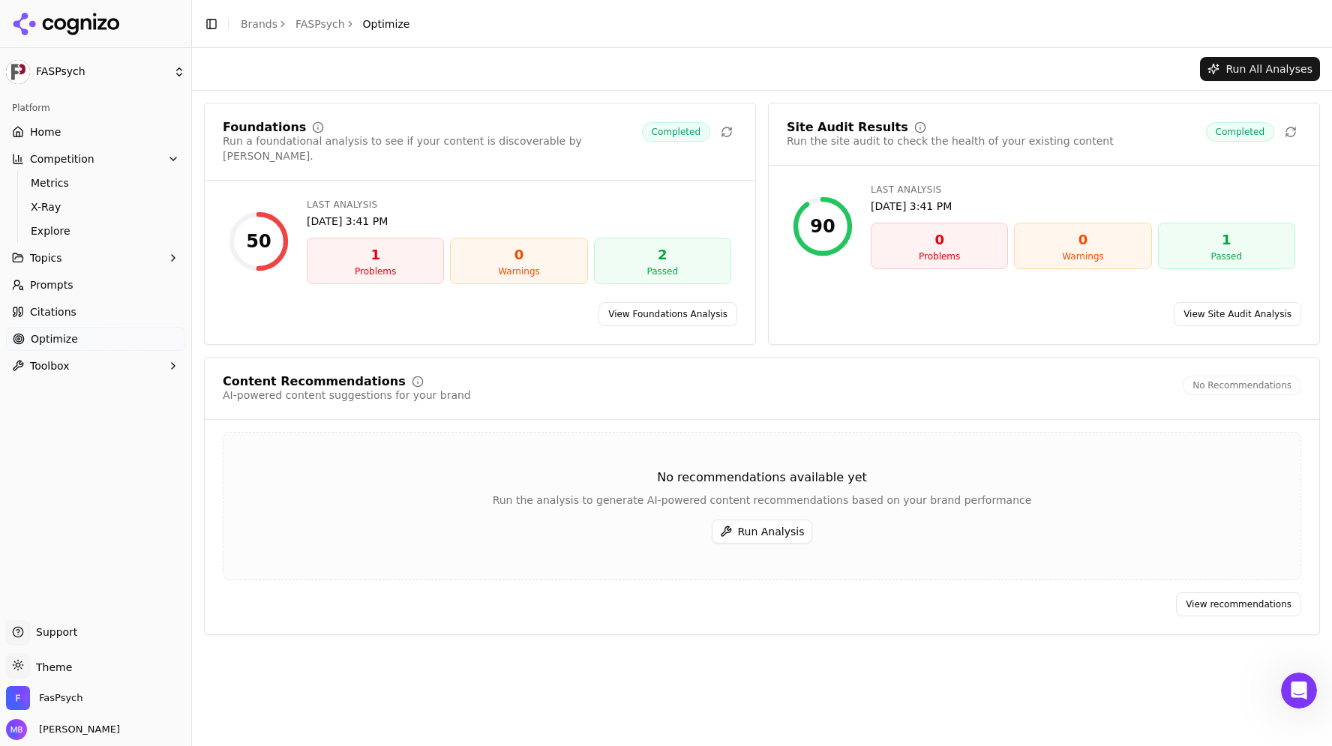
click at [157, 335] on link "Optimize" at bounding box center [95, 339] width 179 height 24
